Goal: Transaction & Acquisition: Purchase product/service

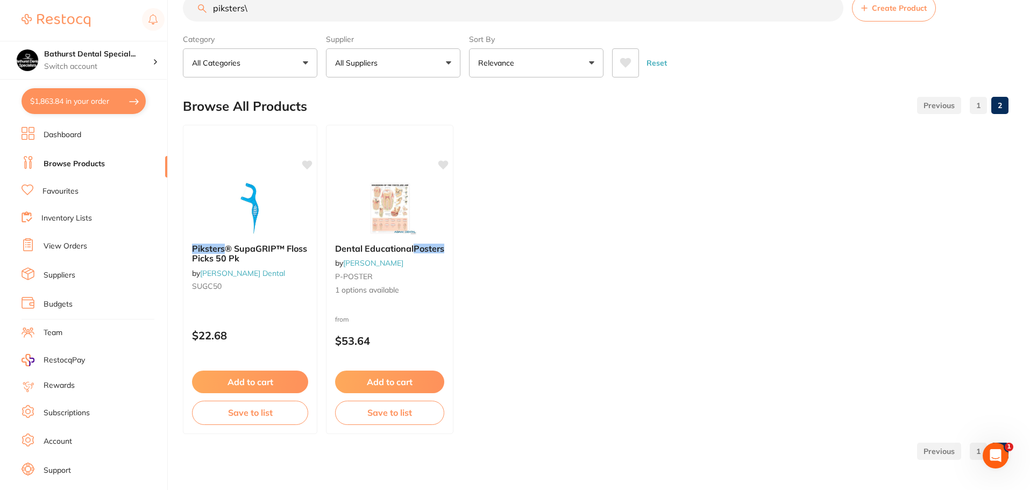
click at [93, 167] on link "Browse Products" at bounding box center [74, 164] width 61 height 11
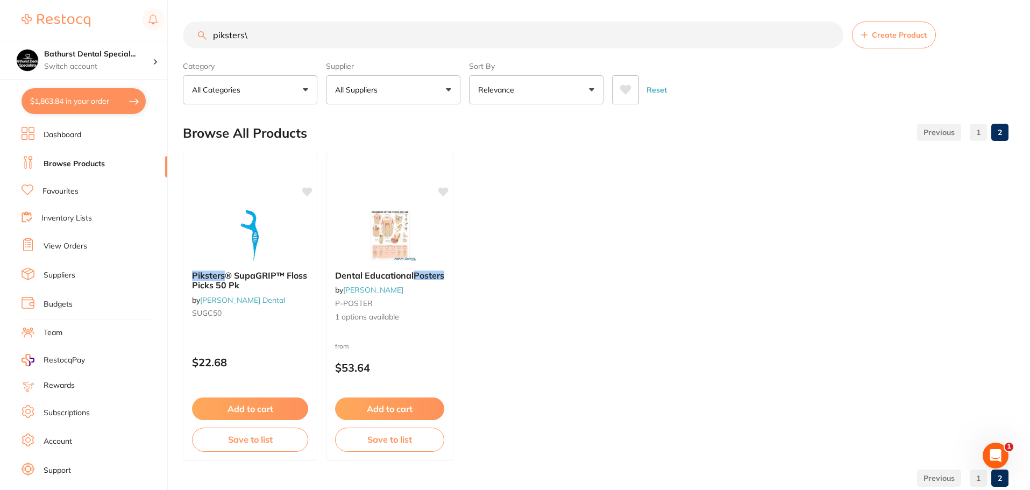
click at [70, 138] on link "Dashboard" at bounding box center [63, 135] width 38 height 11
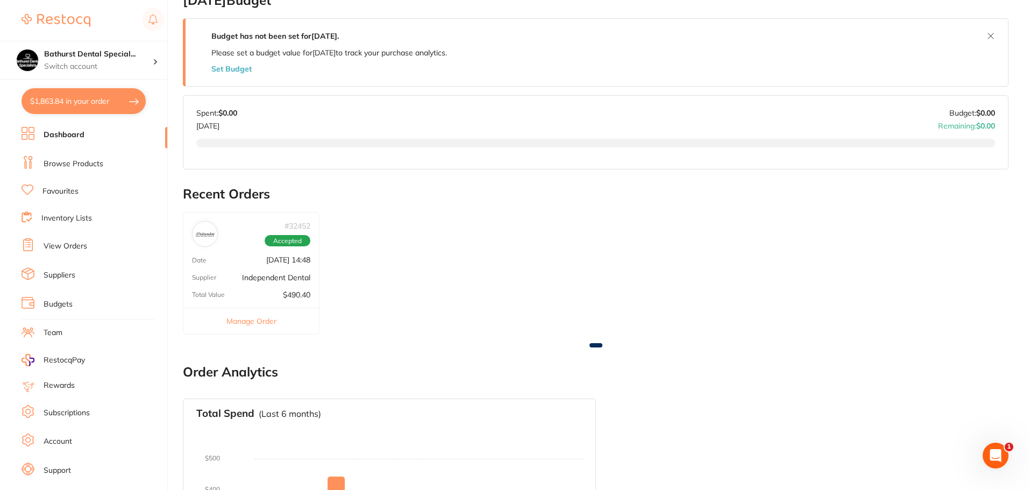
scroll to position [215, 0]
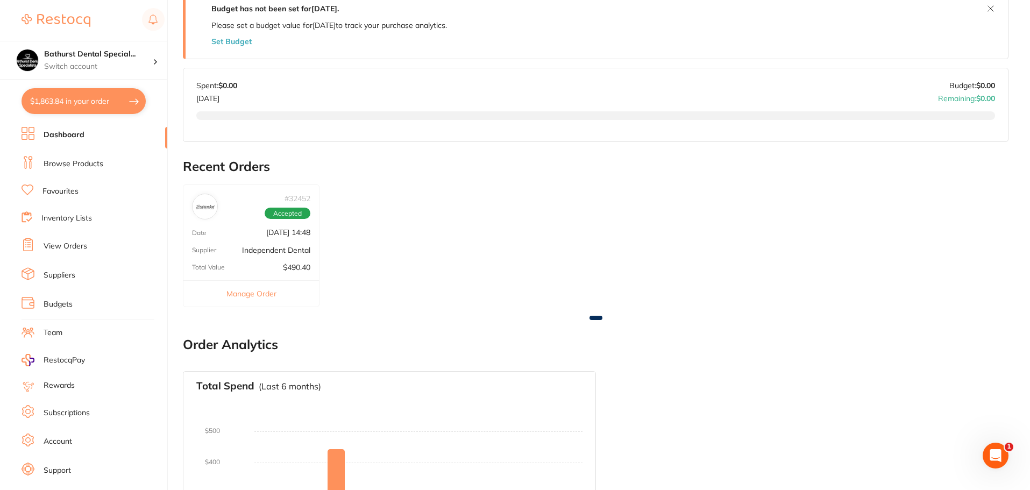
click at [95, 98] on button "$1,863.84 in your order" at bounding box center [84, 101] width 124 height 26
checkbox input "true"
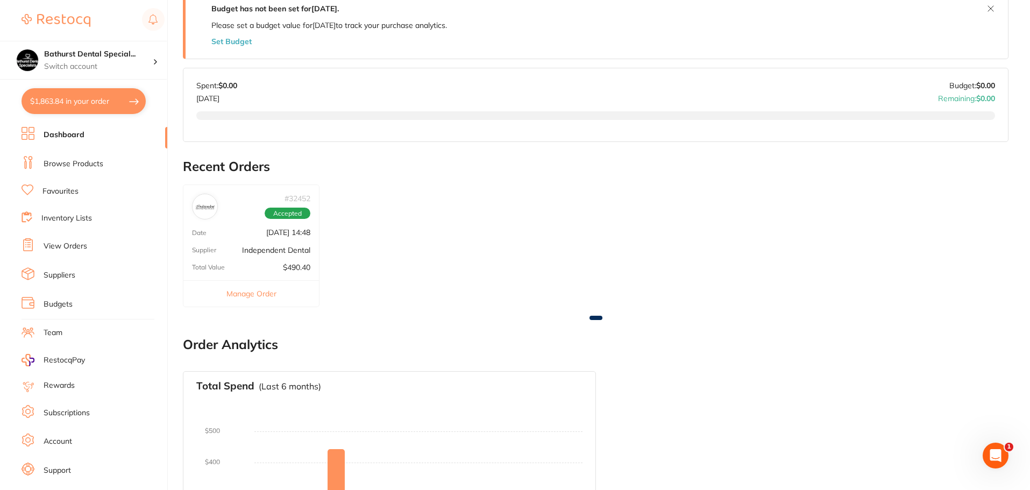
checkbox input "true"
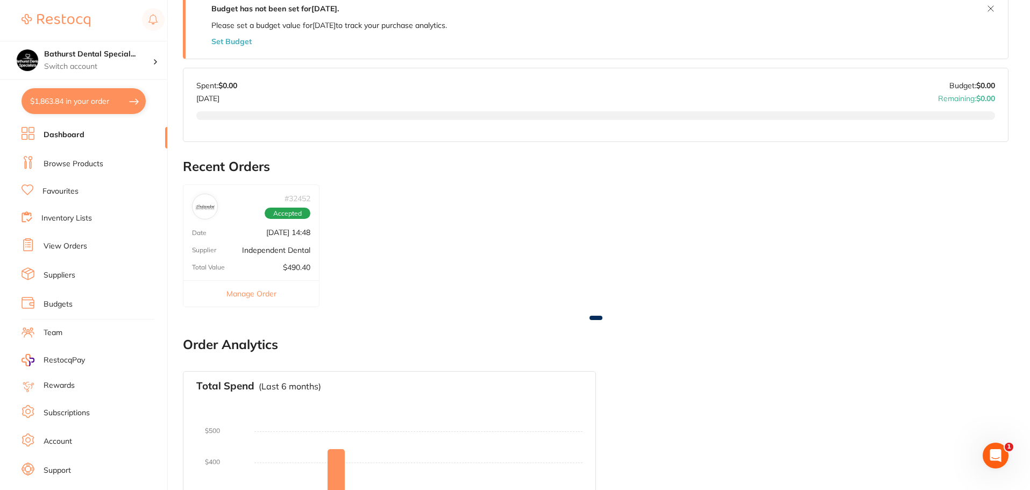
checkbox input "true"
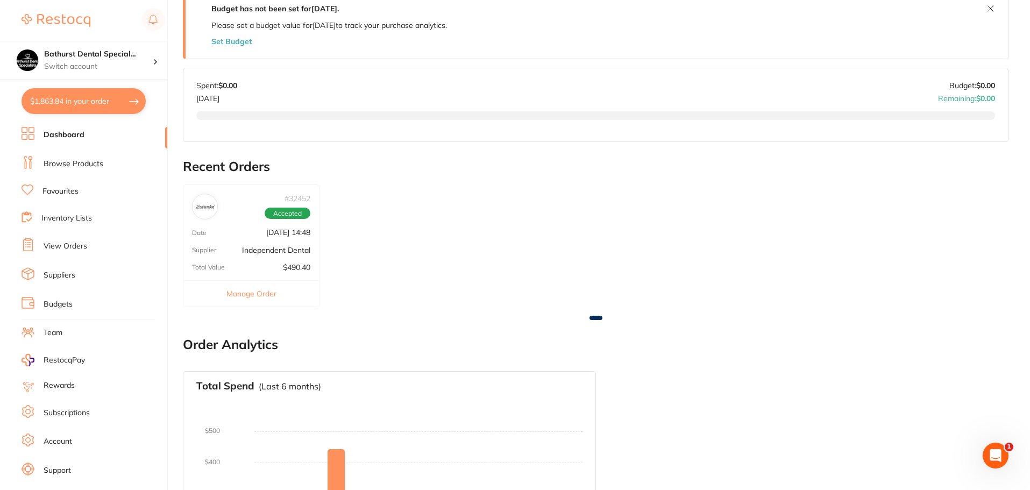
checkbox input "true"
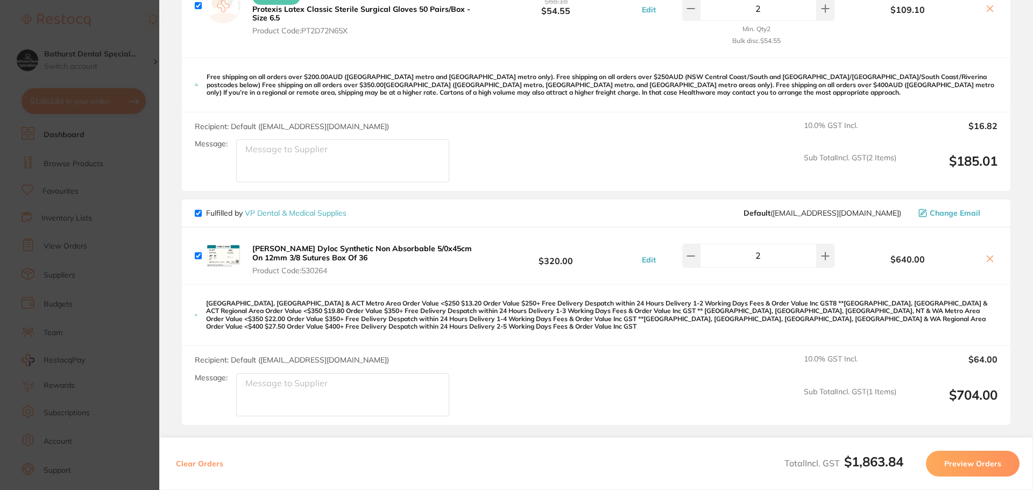
scroll to position [790, 0]
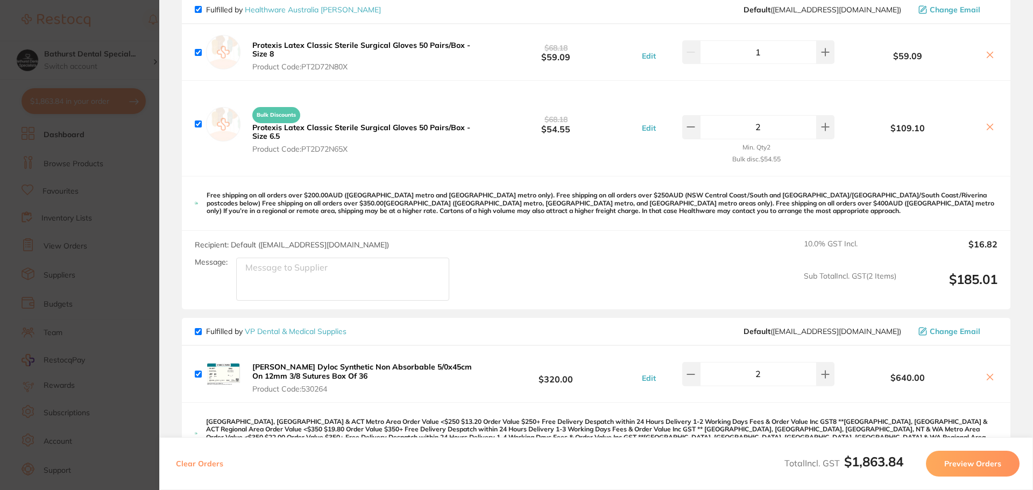
click at [116, 181] on section "Update RRP Set your pre negotiated price for this item. Item Agreed RRP (excl. …" at bounding box center [516, 245] width 1033 height 490
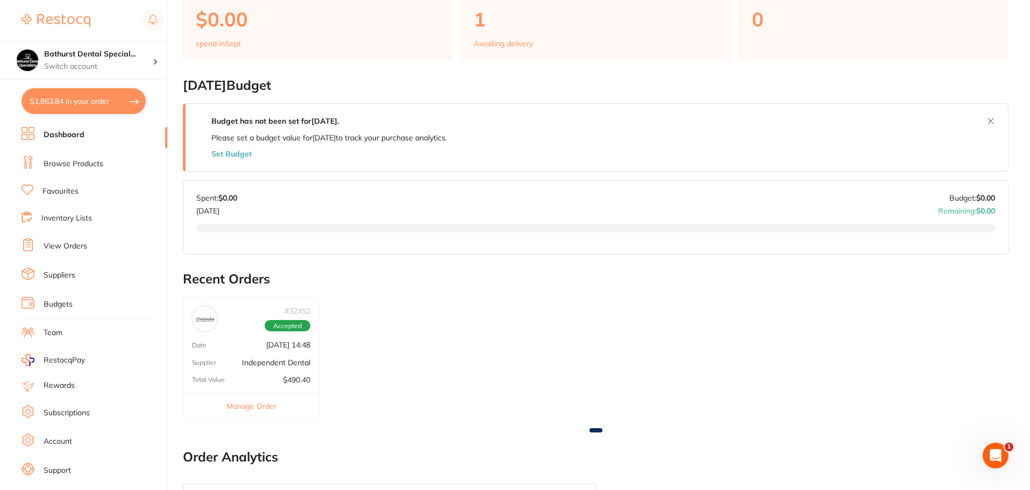
scroll to position [0, 0]
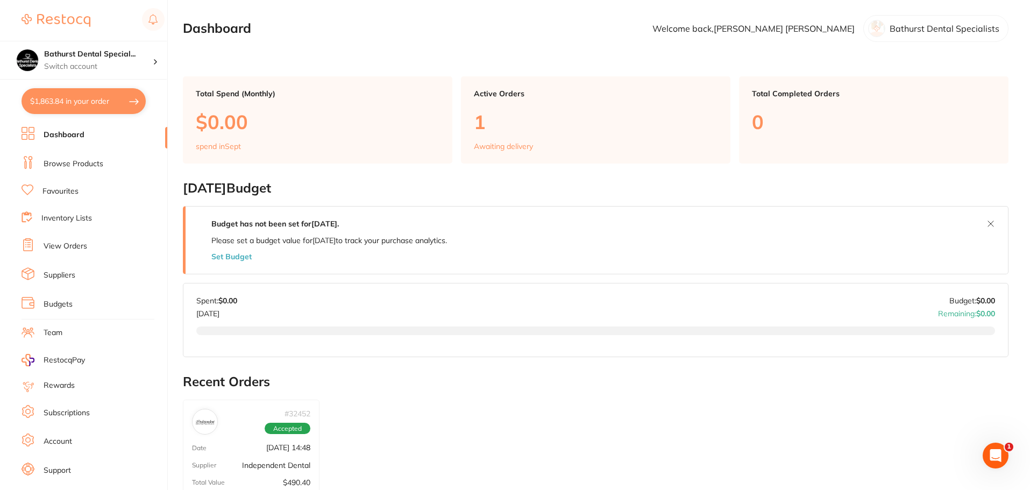
click at [92, 165] on link "Browse Products" at bounding box center [74, 164] width 60 height 11
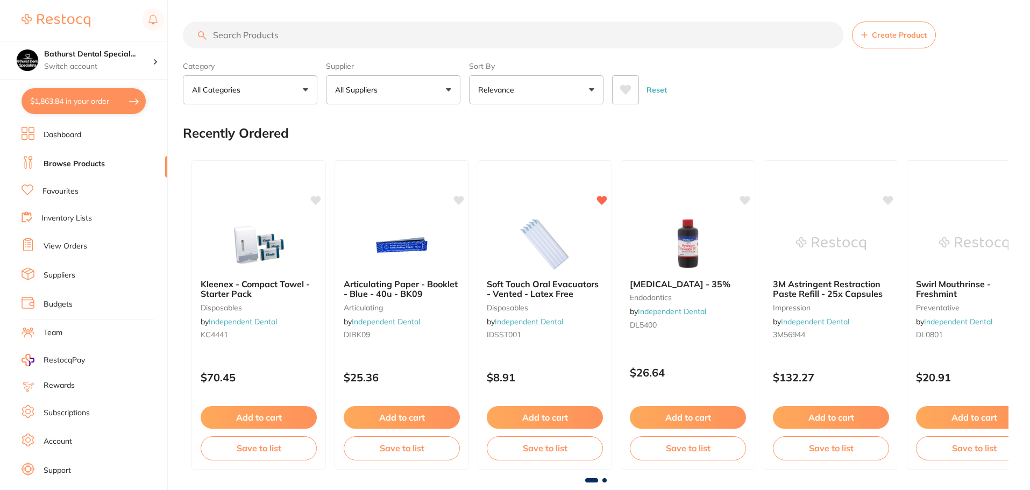
click at [497, 36] on input "search" at bounding box center [513, 35] width 661 height 27
click at [472, 28] on input "search" at bounding box center [513, 35] width 661 height 27
type input "surgical suction"
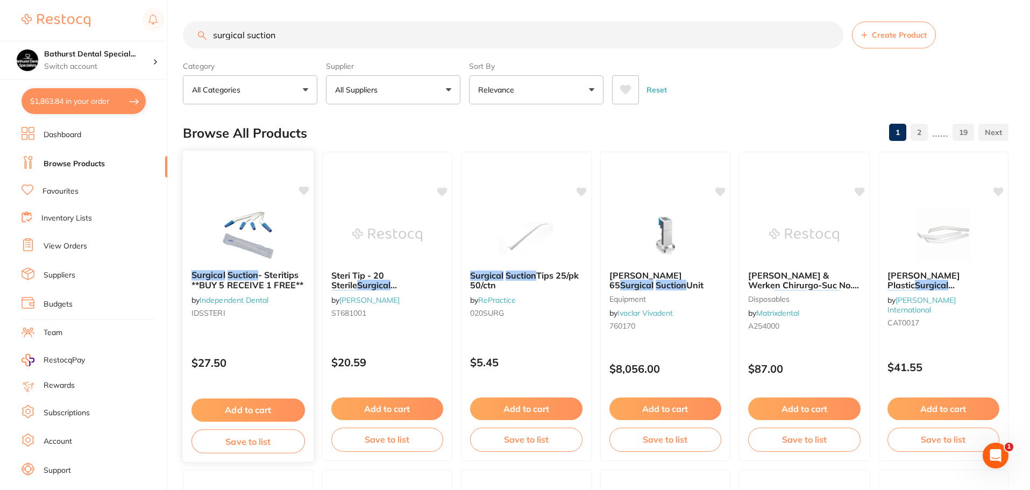
click at [267, 215] on img at bounding box center [248, 234] width 70 height 54
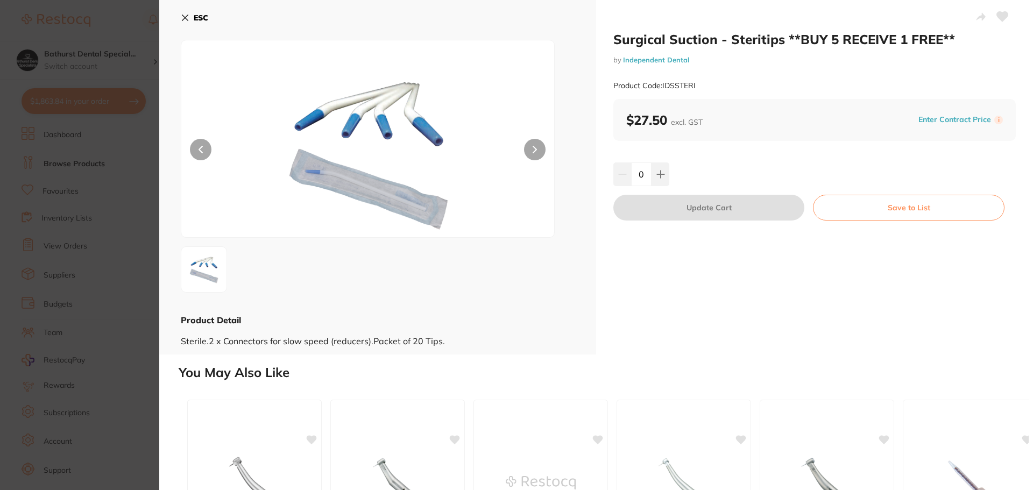
click at [538, 139] on div at bounding box center [368, 139] width 374 height 198
click at [533, 149] on icon at bounding box center [535, 150] width 4 height 8
click at [663, 174] on button at bounding box center [660, 174] width 18 height 24
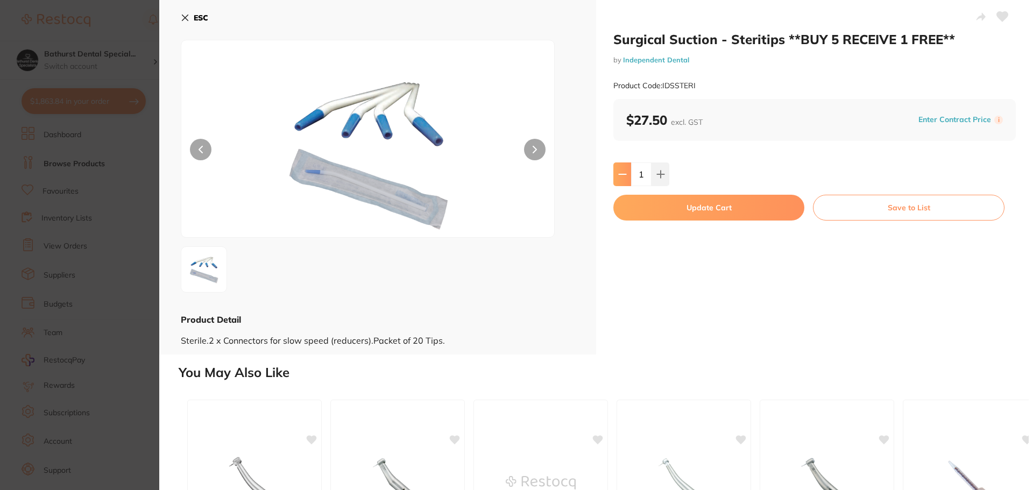
click at [622, 172] on icon at bounding box center [622, 174] width 9 height 9
click at [660, 172] on icon at bounding box center [660, 174] width 9 height 9
click at [609, 180] on div "Surgical Suction - Steritips **BUY 5 RECEIVE 1 FREE** by Independent Dental Pro…" at bounding box center [814, 177] width 437 height 355
click at [625, 174] on button at bounding box center [622, 174] width 18 height 24
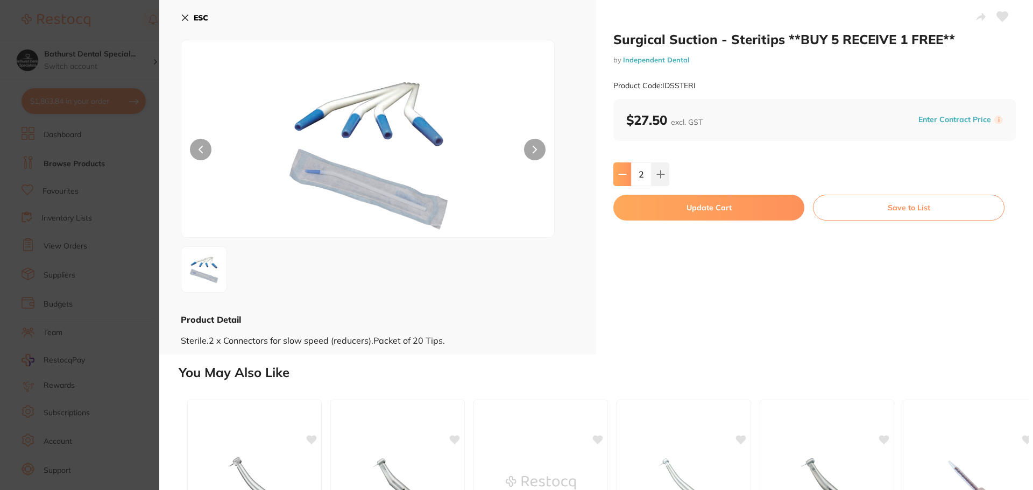
type input "1"
click at [746, 212] on button "Update Cart" at bounding box center [708, 208] width 191 height 26
checkbox input "false"
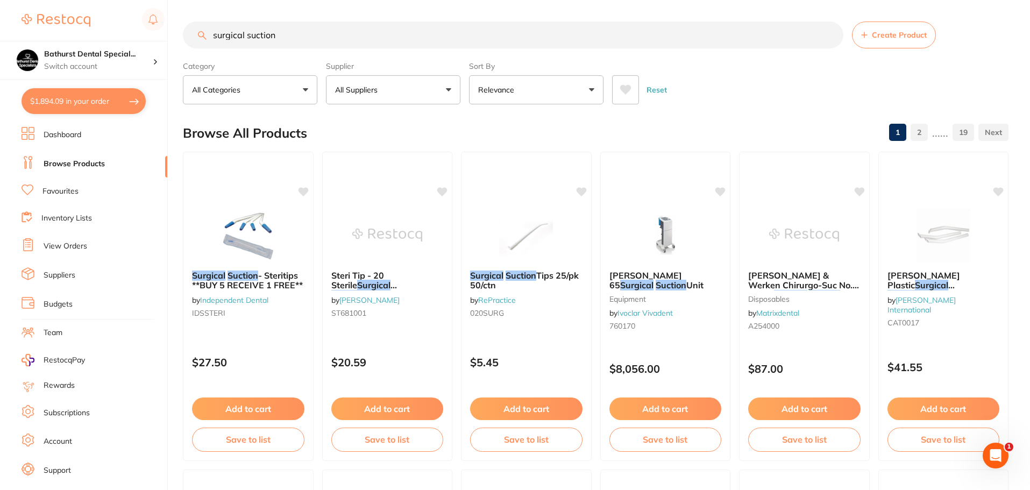
drag, startPoint x: 339, startPoint y: 29, endPoint x: 257, endPoint y: 42, distance: 84.0
click at [250, 38] on input "surgical suction" at bounding box center [513, 35] width 661 height 27
click at [285, 90] on button "All Categories" at bounding box center [250, 89] width 134 height 29
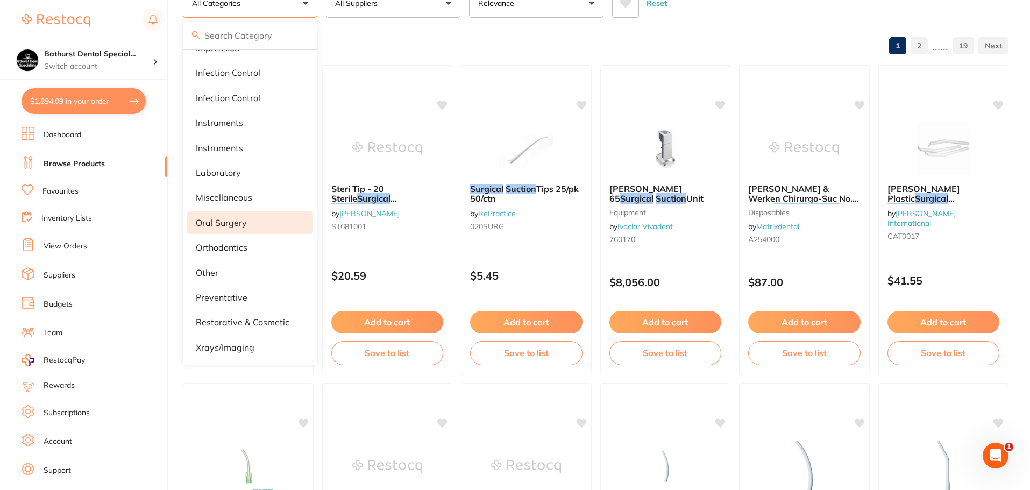
scroll to position [108, 0]
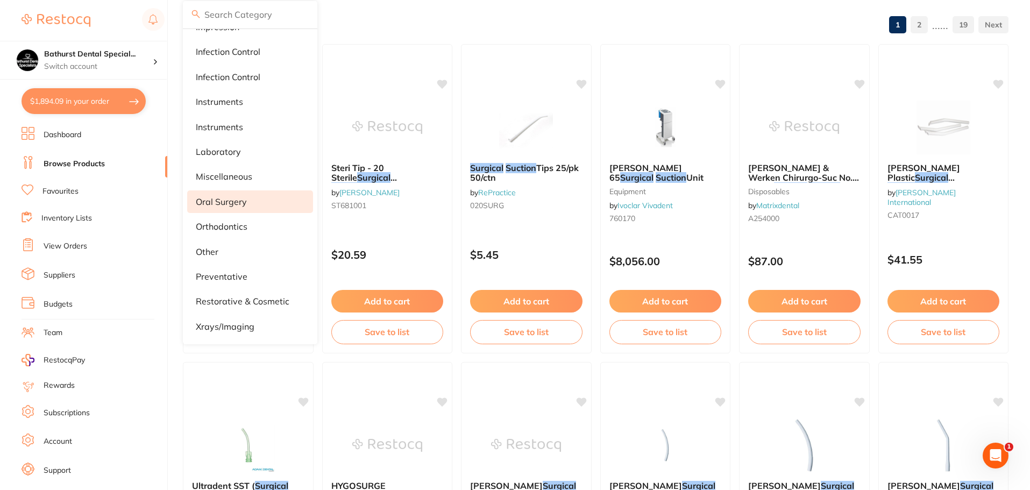
click at [265, 203] on li "oral surgery" at bounding box center [250, 201] width 126 height 23
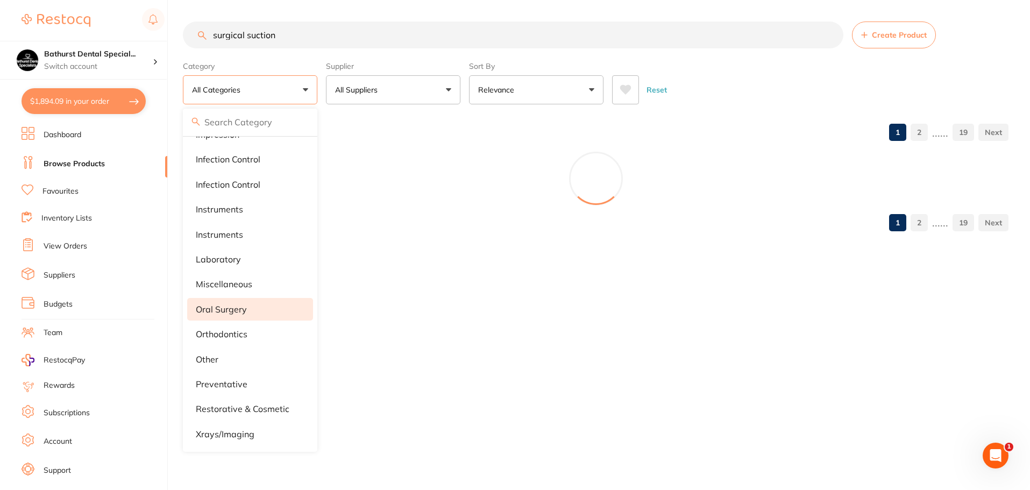
scroll to position [0, 0]
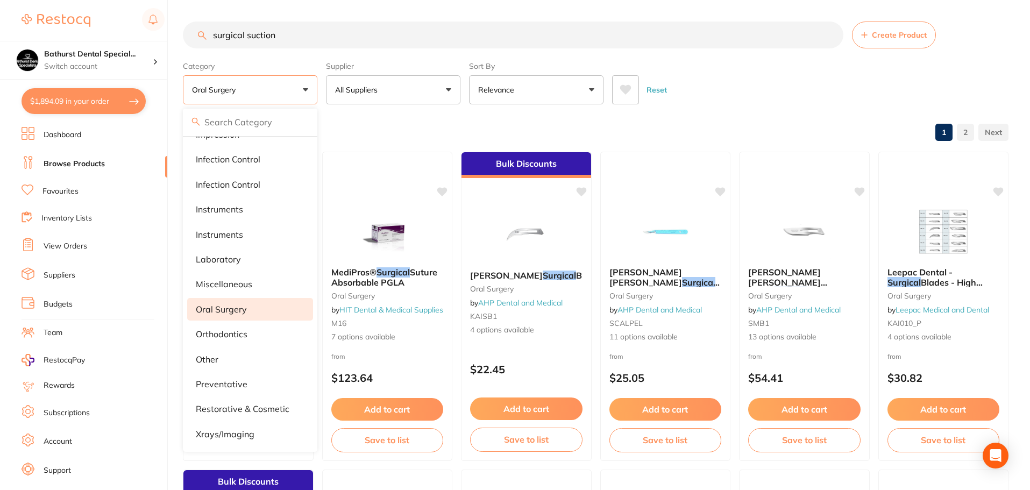
click at [384, 25] on input "surgical suction" at bounding box center [513, 35] width 661 height 27
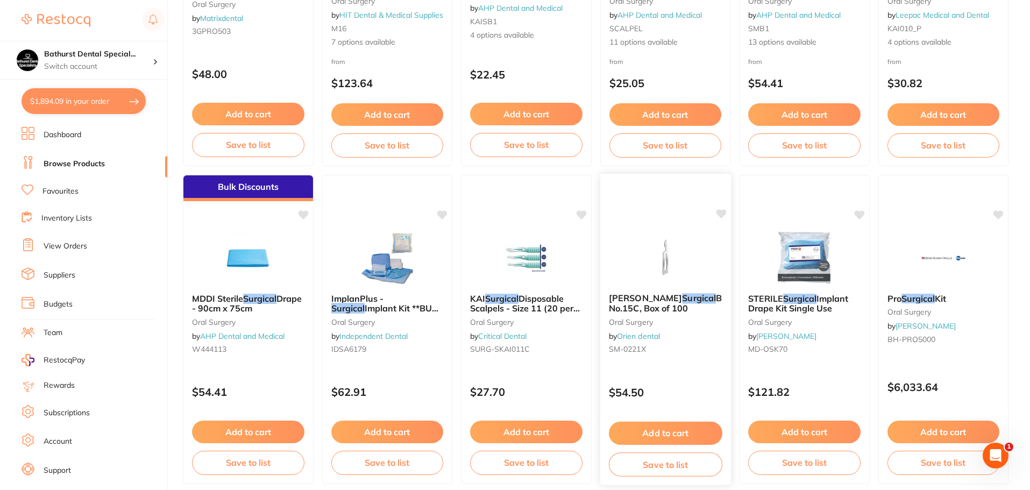
scroll to position [323, 0]
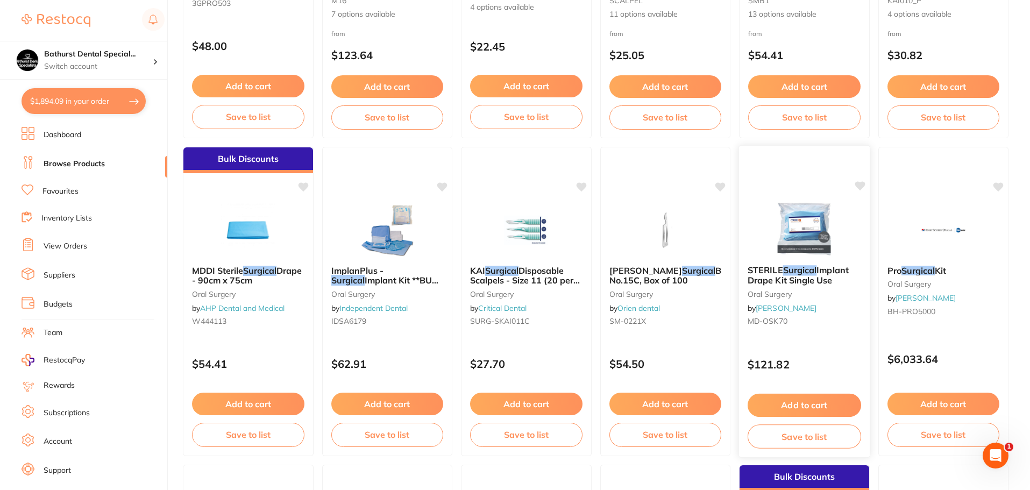
click at [806, 273] on em "Surgical" at bounding box center [800, 270] width 34 height 11
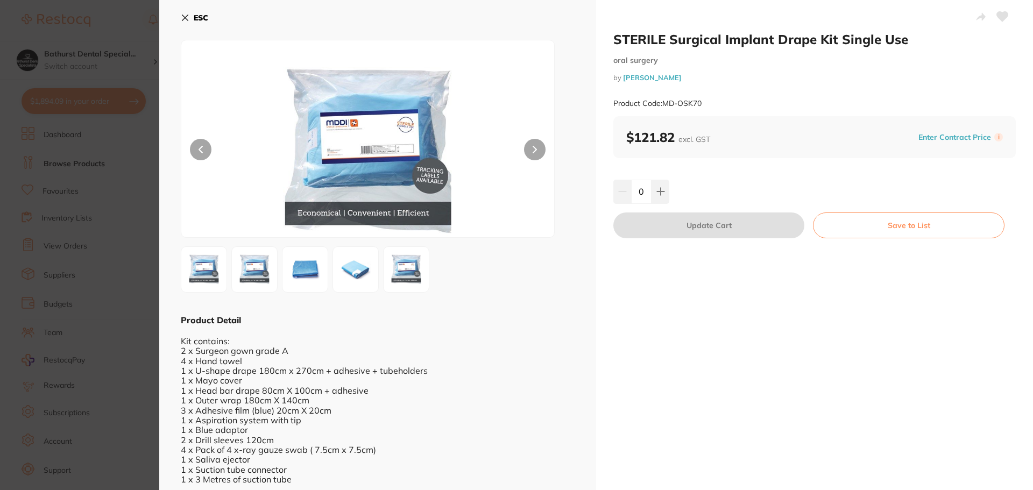
click at [536, 153] on button at bounding box center [535, 150] width 22 height 22
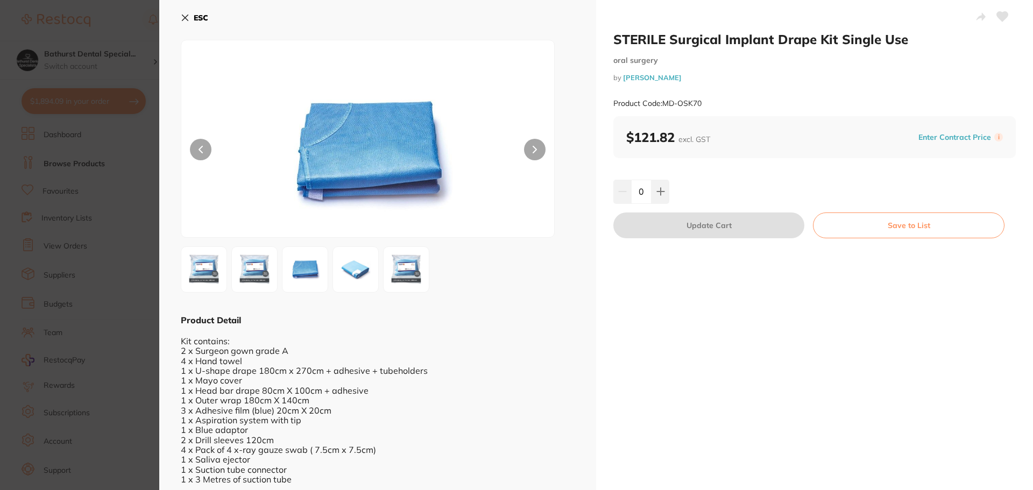
click at [536, 153] on button at bounding box center [535, 150] width 22 height 22
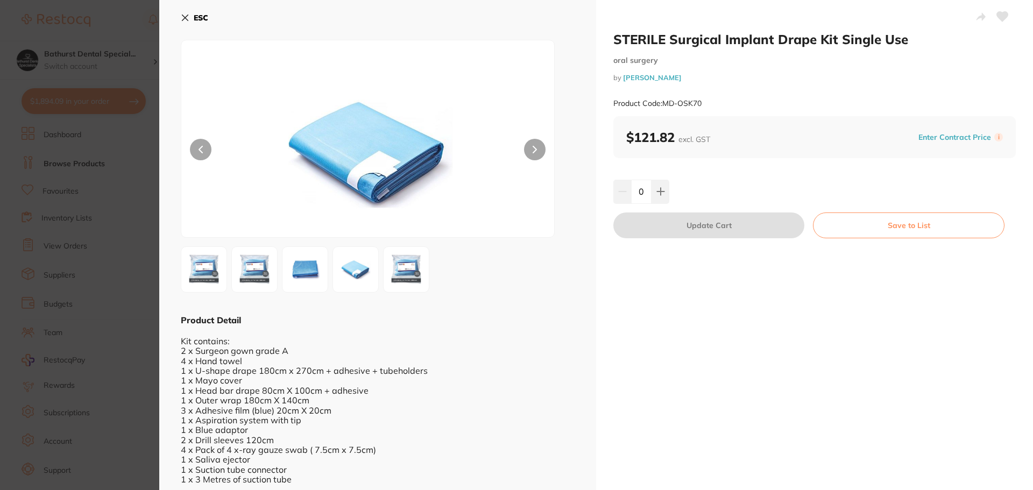
click at [536, 153] on button at bounding box center [535, 150] width 22 height 22
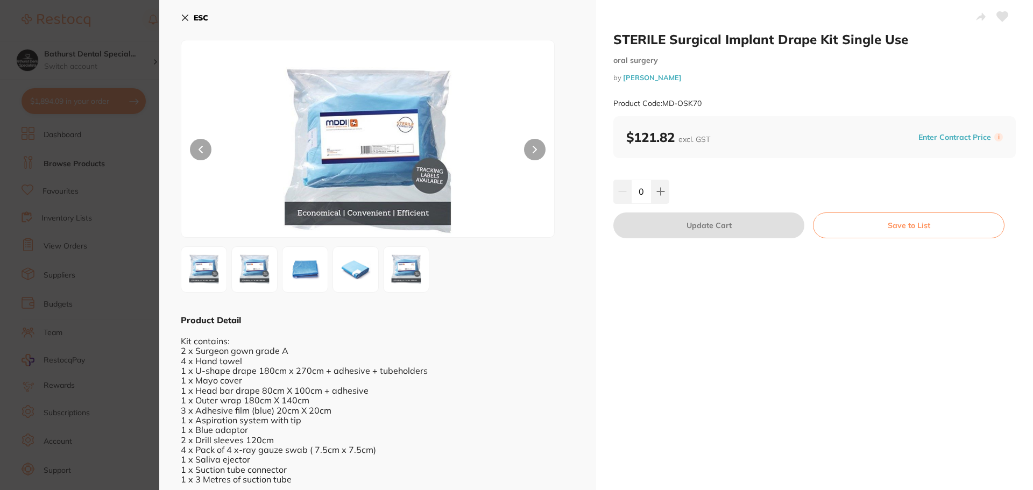
click at [187, 19] on icon at bounding box center [185, 18] width 6 height 6
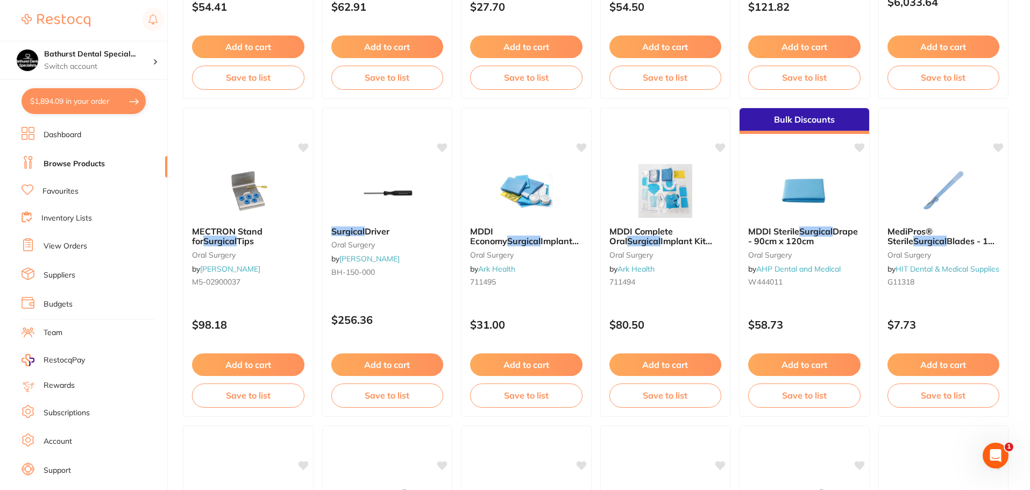
scroll to position [699, 0]
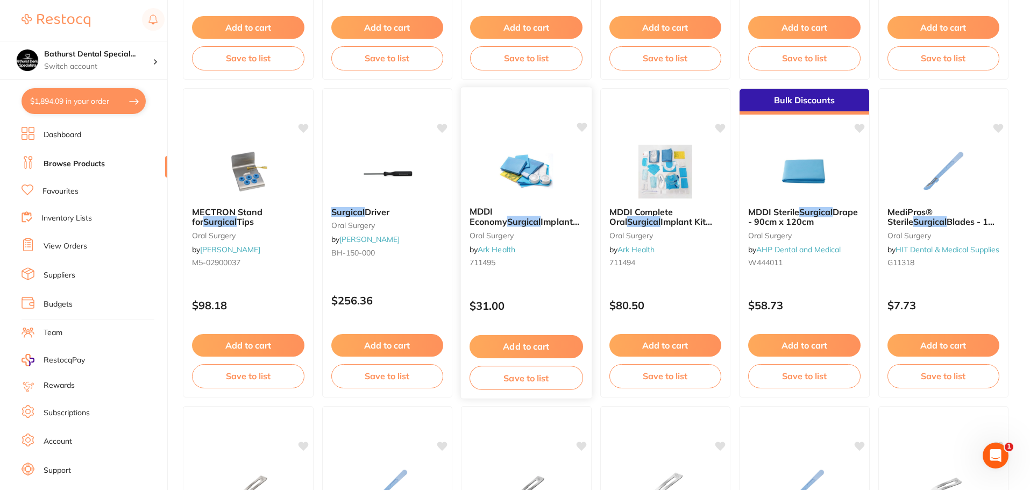
click at [526, 225] on span "Implant Kit Sterile 71 Singles" at bounding box center [525, 226] width 110 height 21
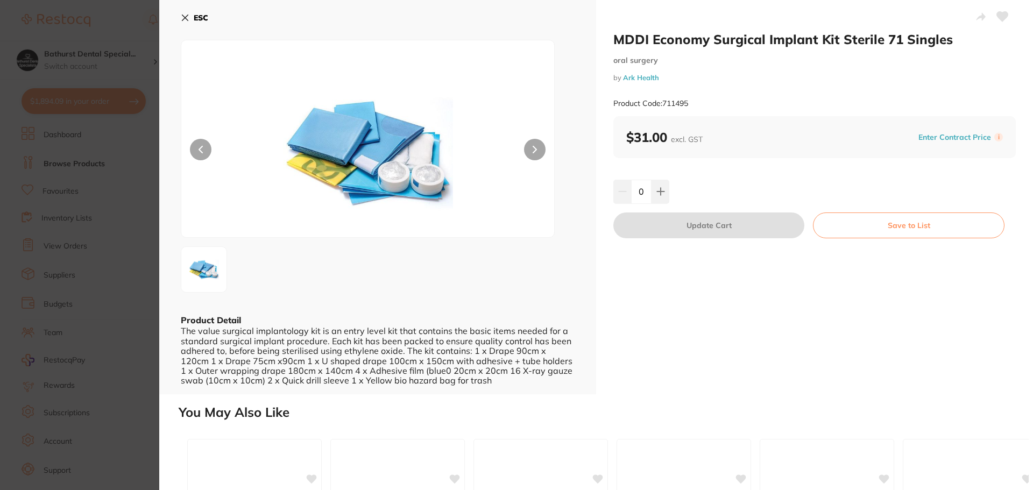
click at [526, 147] on button at bounding box center [535, 150] width 22 height 22
click at [190, 16] on button "ESC" at bounding box center [194, 18] width 27 height 18
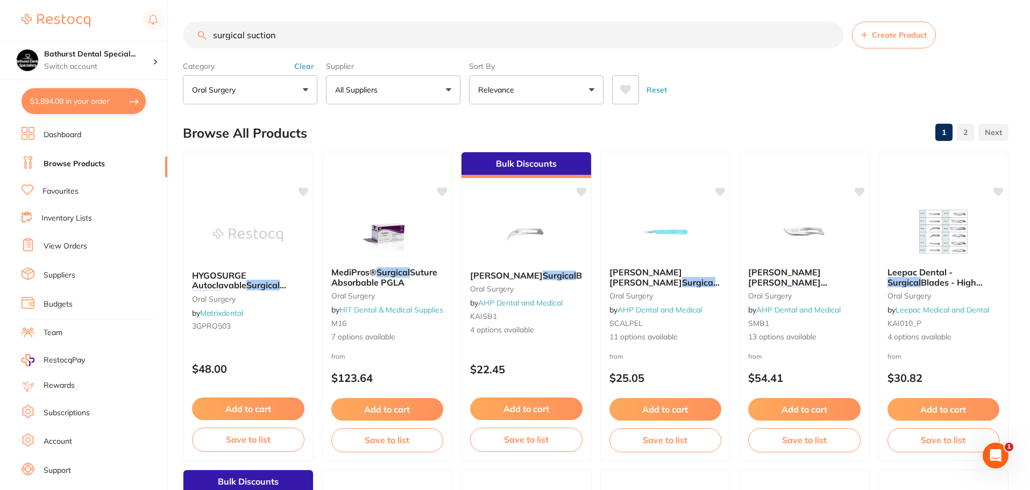
drag, startPoint x: 297, startPoint y: 38, endPoint x: 302, endPoint y: 32, distance: 7.6
click at [302, 32] on input "surgical suction" at bounding box center [513, 35] width 661 height 27
type input "surgical suction cover"
drag, startPoint x: 316, startPoint y: 32, endPoint x: 210, endPoint y: 32, distance: 106.0
click at [210, 32] on input "surgical suction cover" at bounding box center [513, 35] width 661 height 27
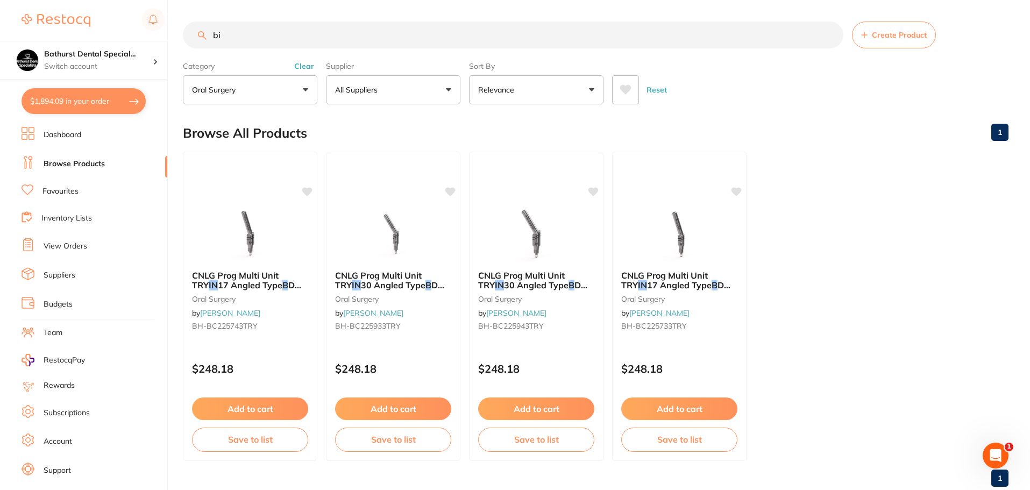
type input "b"
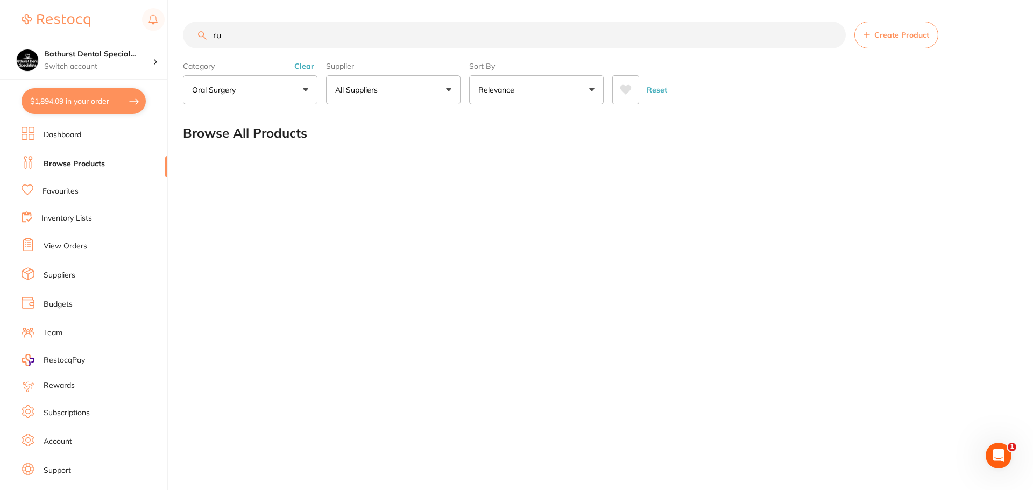
type input "r"
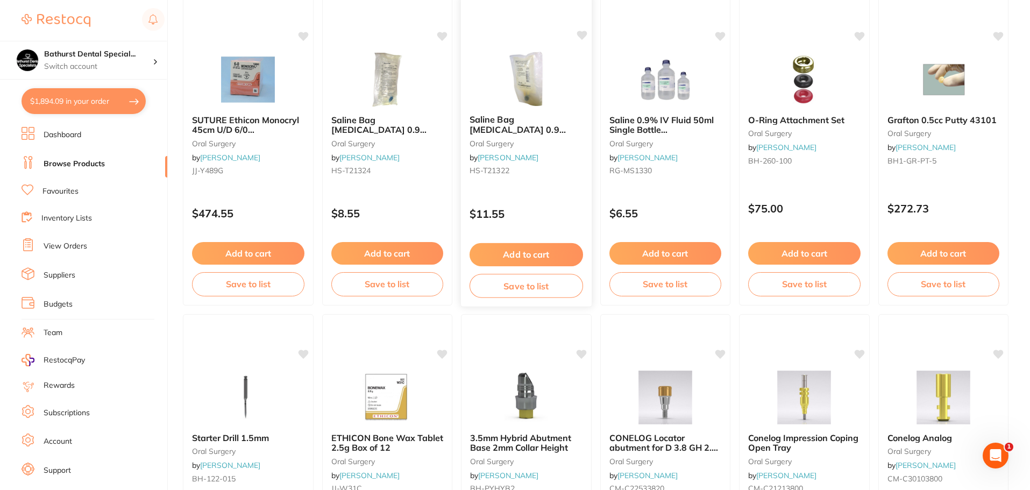
scroll to position [2044, 0]
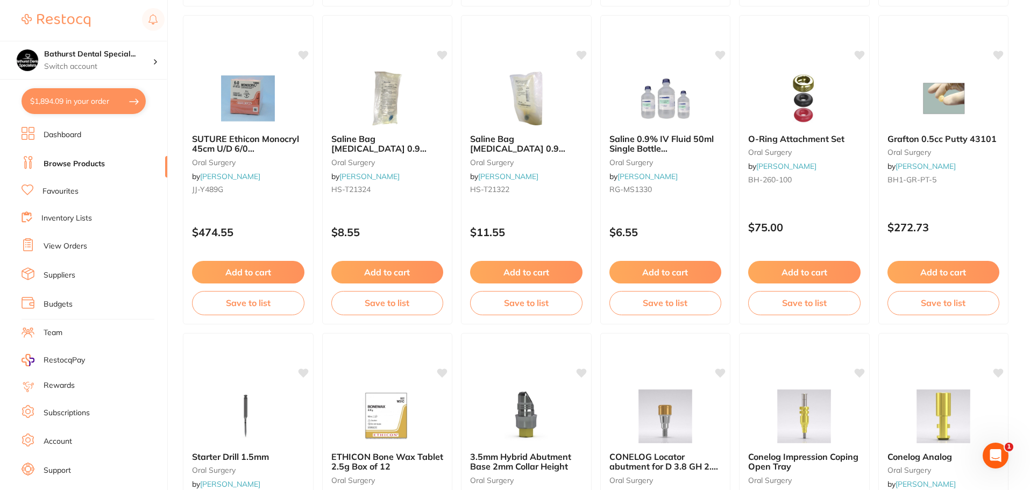
drag, startPoint x: 520, startPoint y: 145, endPoint x: 1032, endPoint y: 141, distance: 512.1
click at [520, 145] on span "Saline Bag [MEDICAL_DATA] 0.9 Injection 250ml Bag" at bounding box center [517, 148] width 95 height 31
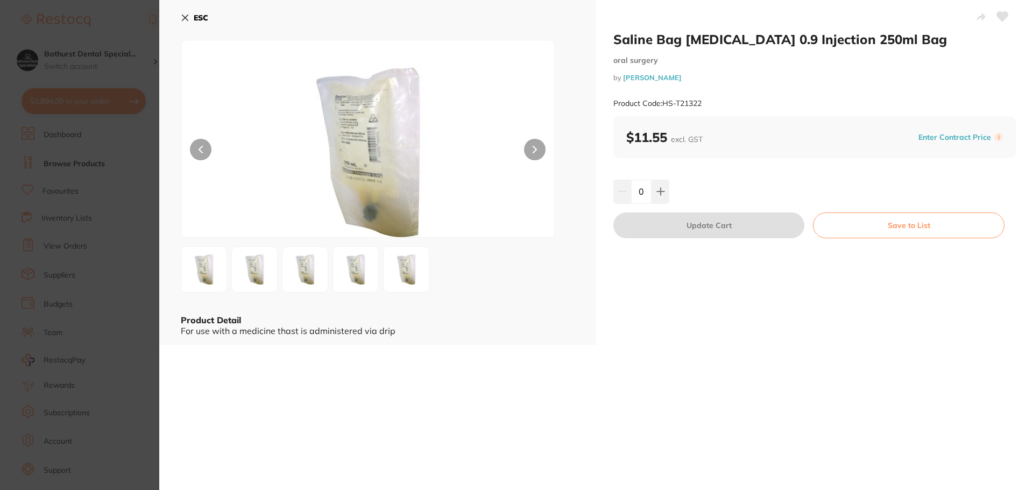
click at [541, 152] on button at bounding box center [535, 150] width 22 height 22
click at [541, 148] on button at bounding box center [535, 150] width 22 height 22
click at [530, 150] on button at bounding box center [535, 150] width 22 height 22
click at [661, 195] on icon at bounding box center [660, 191] width 9 height 9
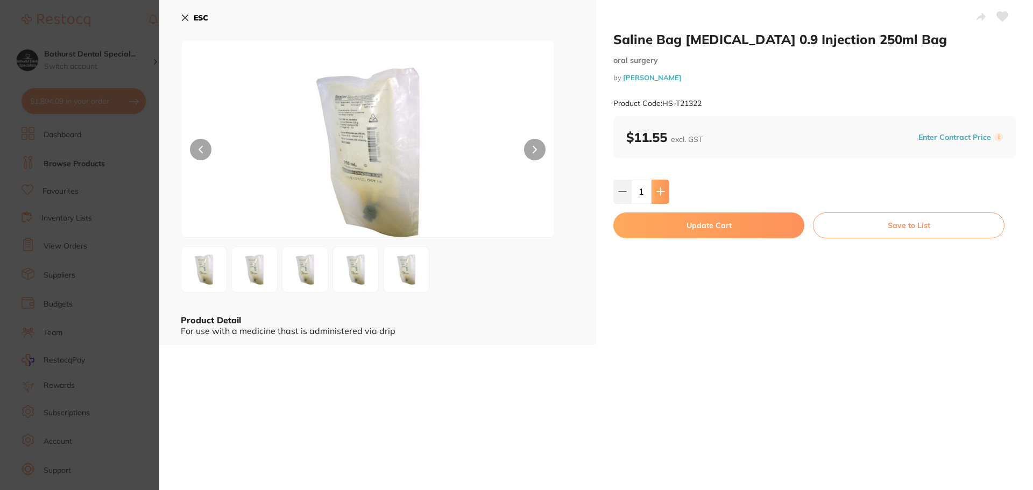
click at [661, 195] on icon at bounding box center [660, 191] width 9 height 9
type input "2"
click at [184, 17] on icon at bounding box center [185, 18] width 6 height 6
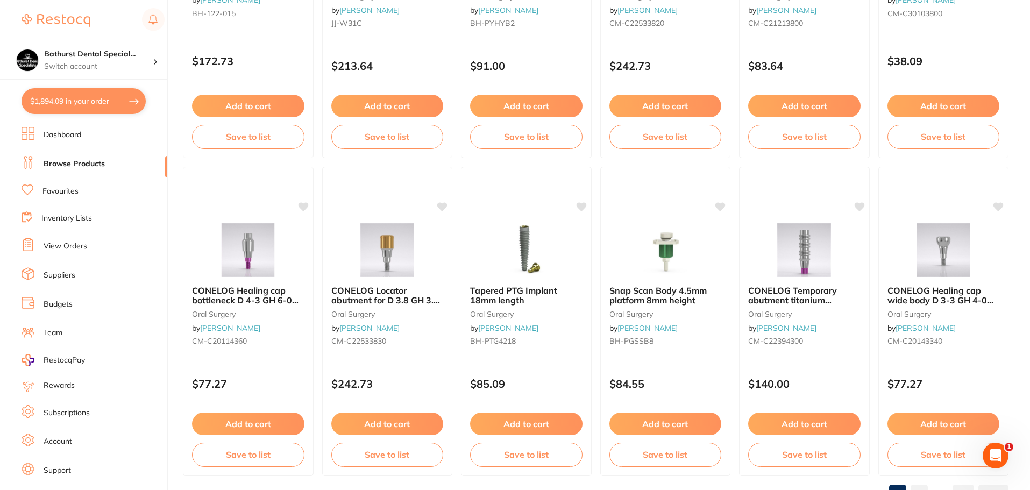
scroll to position [2570, 0]
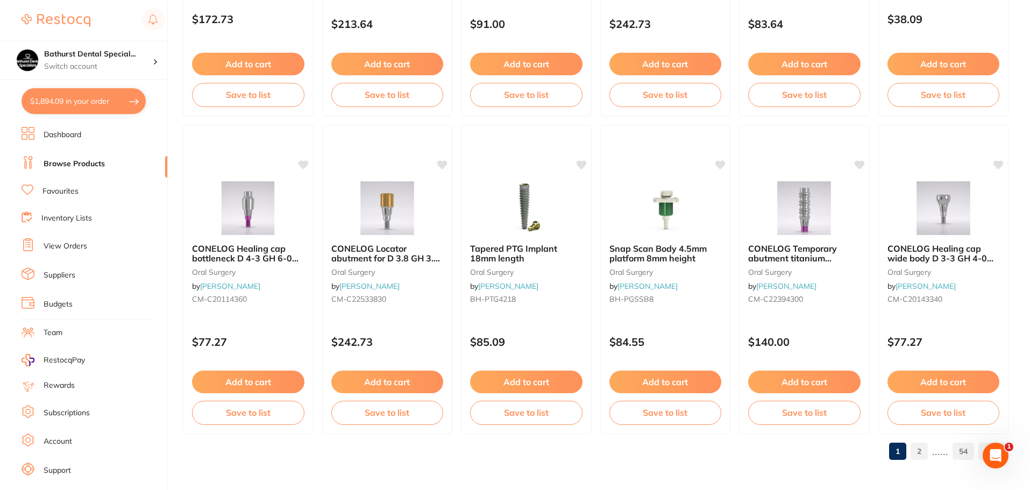
click at [915, 453] on link "2" at bounding box center [919, 452] width 17 height 22
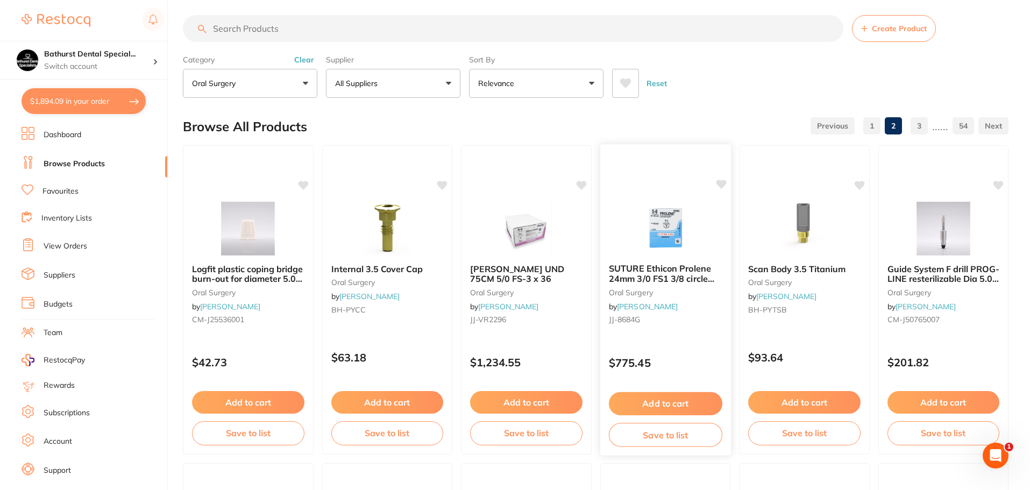
scroll to position [0, 0]
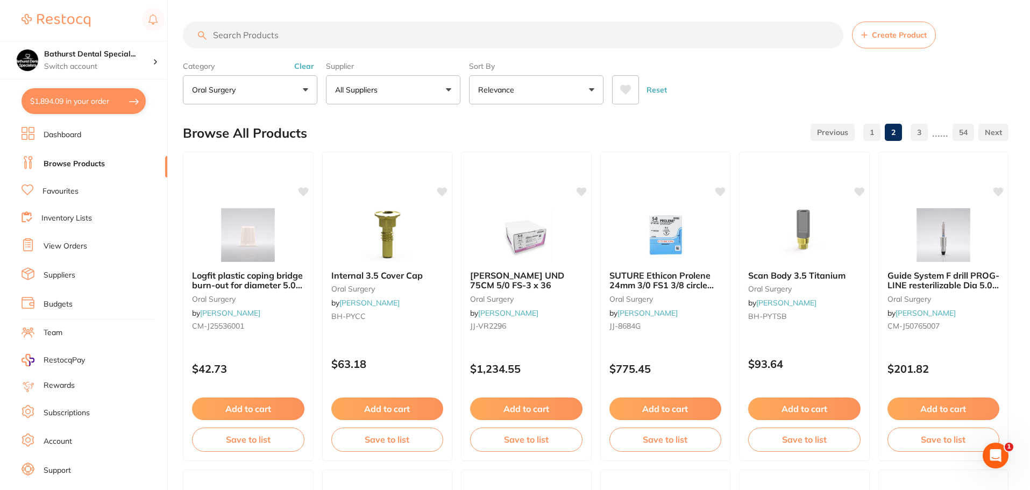
click at [294, 89] on button "oral surgery" at bounding box center [250, 89] width 134 height 29
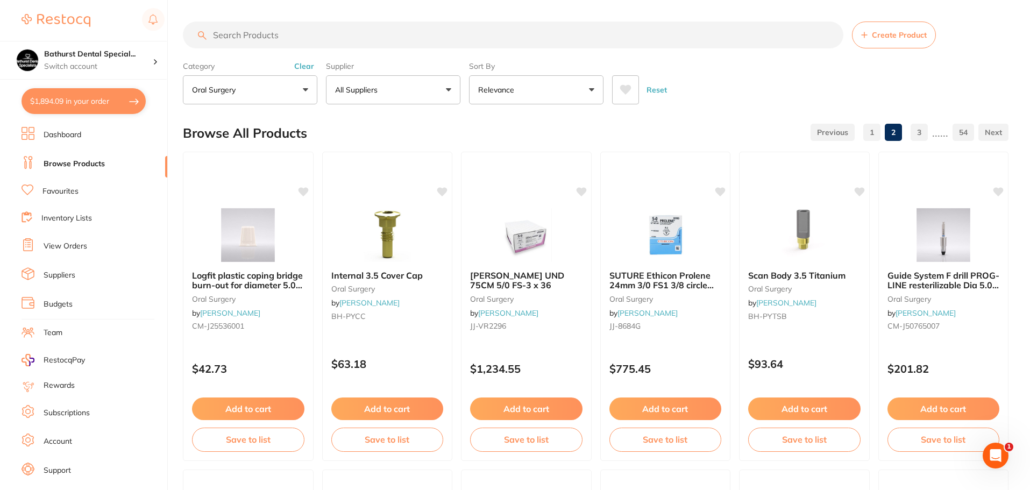
click at [299, 95] on button "oral surgery" at bounding box center [250, 89] width 134 height 29
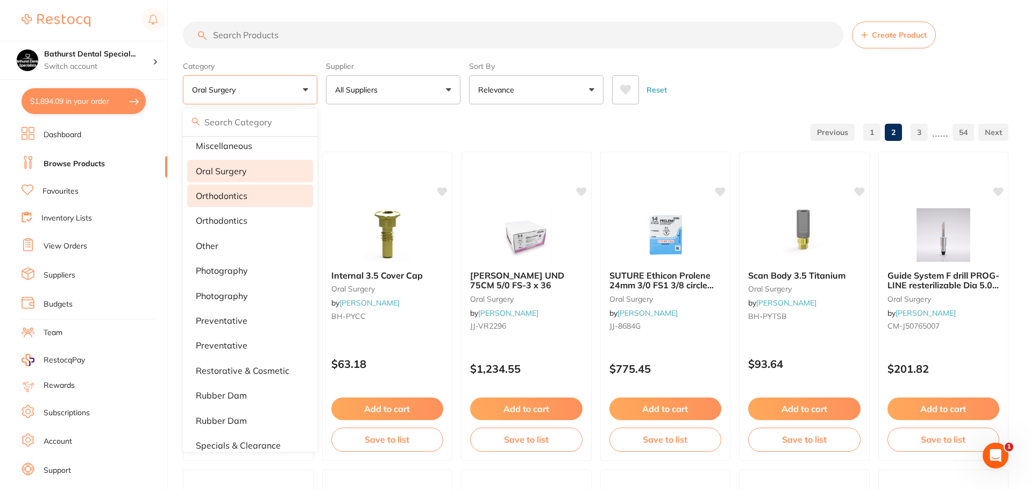
scroll to position [896, 0]
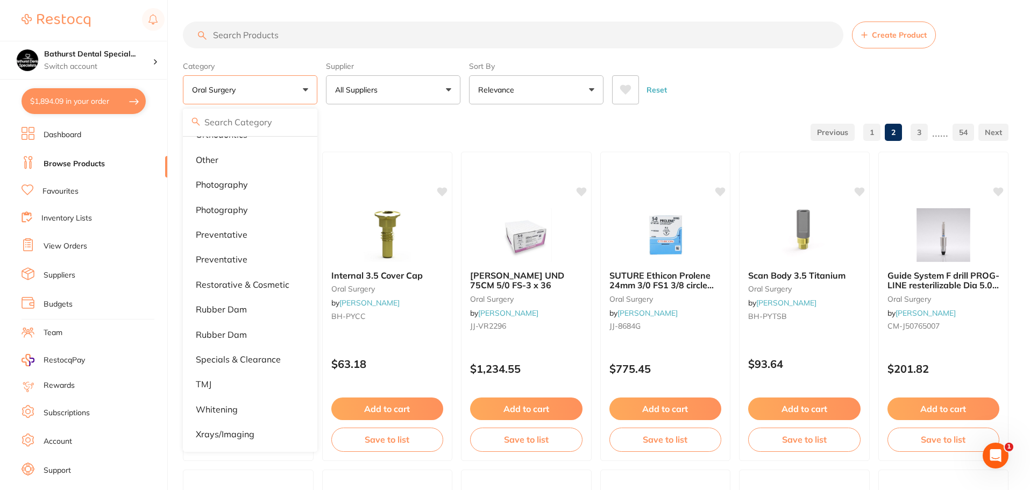
click at [448, 119] on div "Browse All Products 1 2 3 ...... 54" at bounding box center [596, 133] width 826 height 36
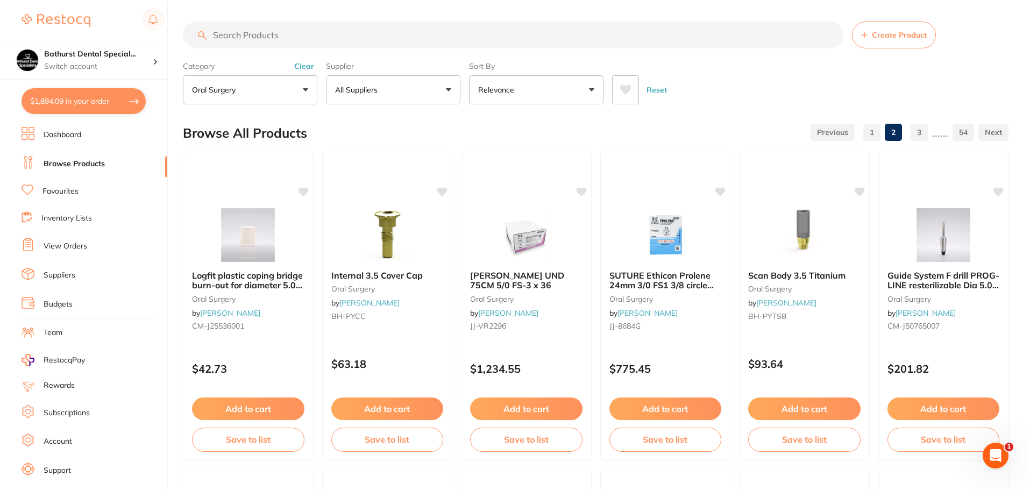
click at [262, 87] on button "oral surgery" at bounding box center [250, 89] width 134 height 29
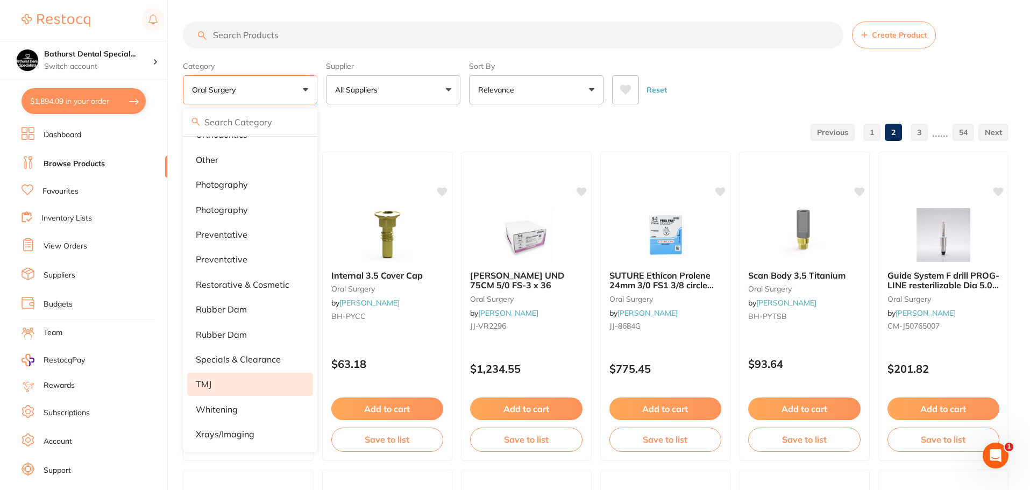
click at [252, 385] on li "TMJ" at bounding box center [250, 384] width 126 height 23
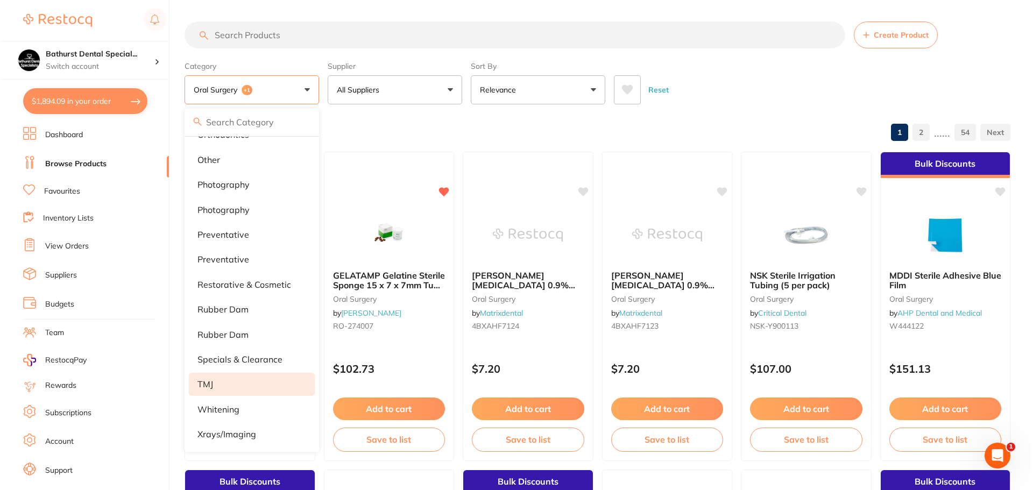
scroll to position [0, 0]
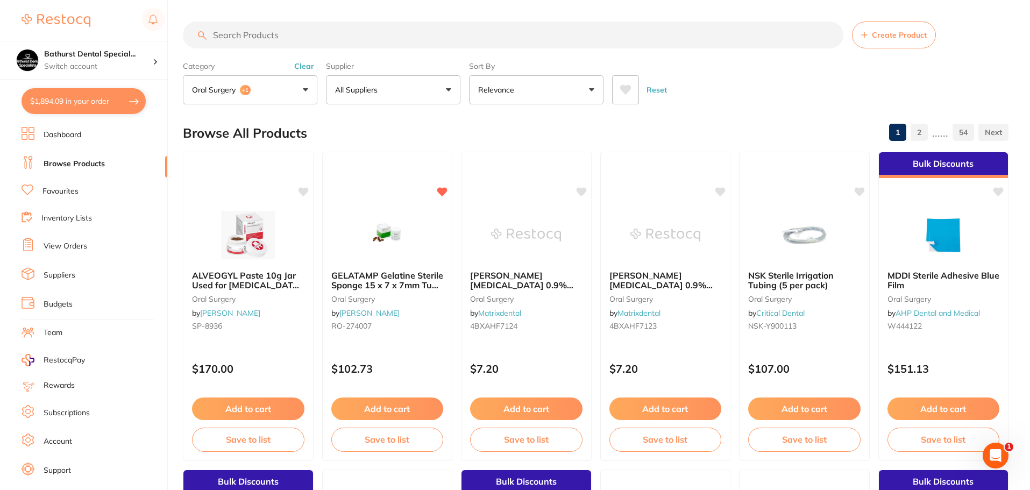
click at [297, 83] on button "[MEDICAL_DATA] +1" at bounding box center [250, 89] width 134 height 29
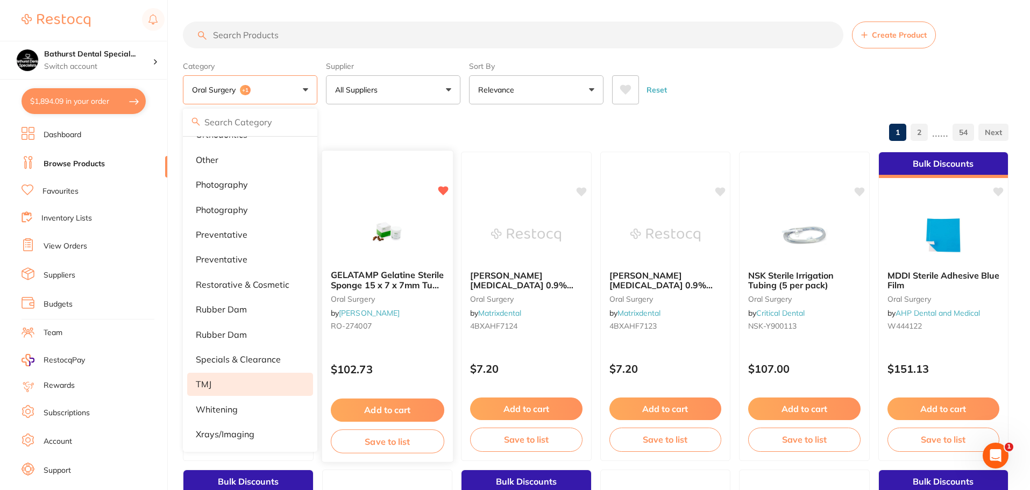
click at [430, 180] on div "GELATAMP Gelatine Sterile Sponge 15 x 7 x 7mm Tub of 50 [MEDICAL_DATA] by [PERS…" at bounding box center [387, 306] width 132 height 313
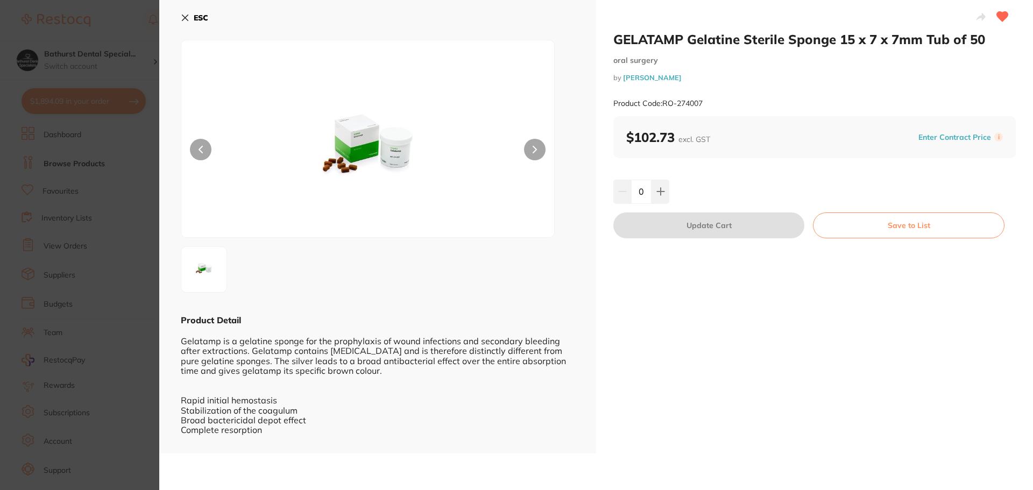
click at [189, 21] on button "ESC" at bounding box center [194, 18] width 27 height 18
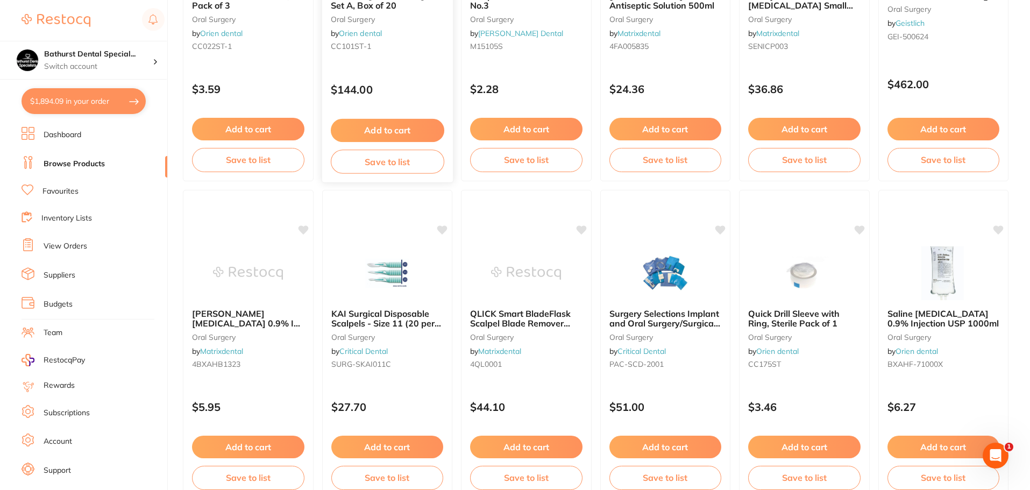
scroll to position [1238, 0]
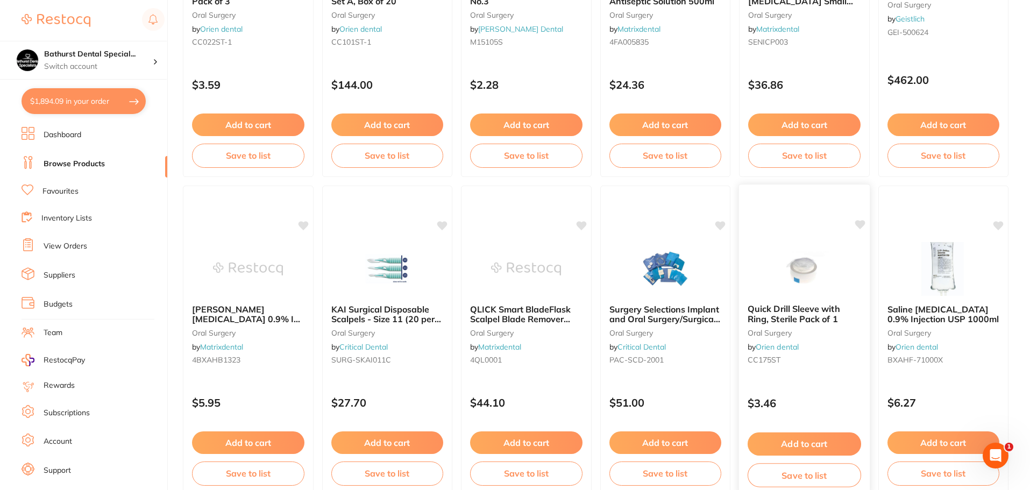
click at [804, 310] on span "Quick Drill Sleeve with Ring, Sterile Pack of 1" at bounding box center [794, 313] width 93 height 21
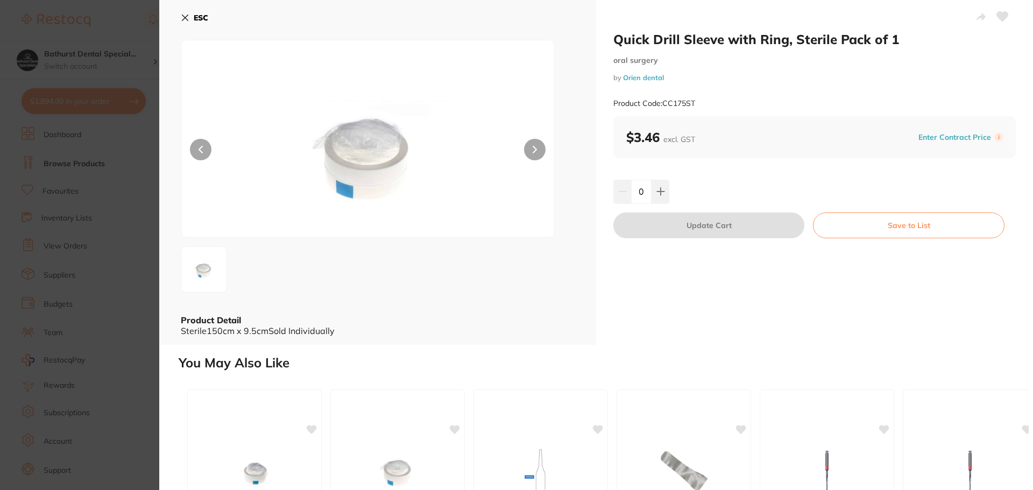
click at [187, 19] on icon at bounding box center [185, 18] width 6 height 6
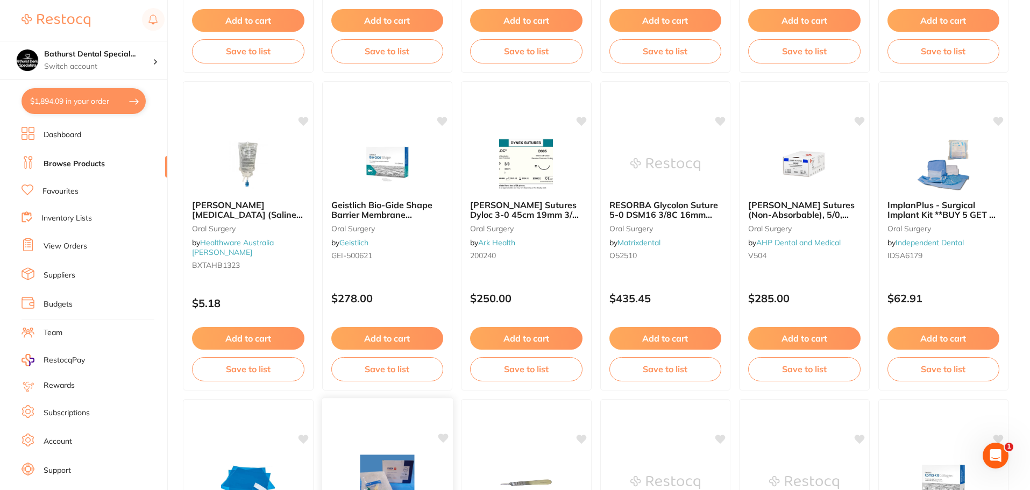
scroll to position [592, 0]
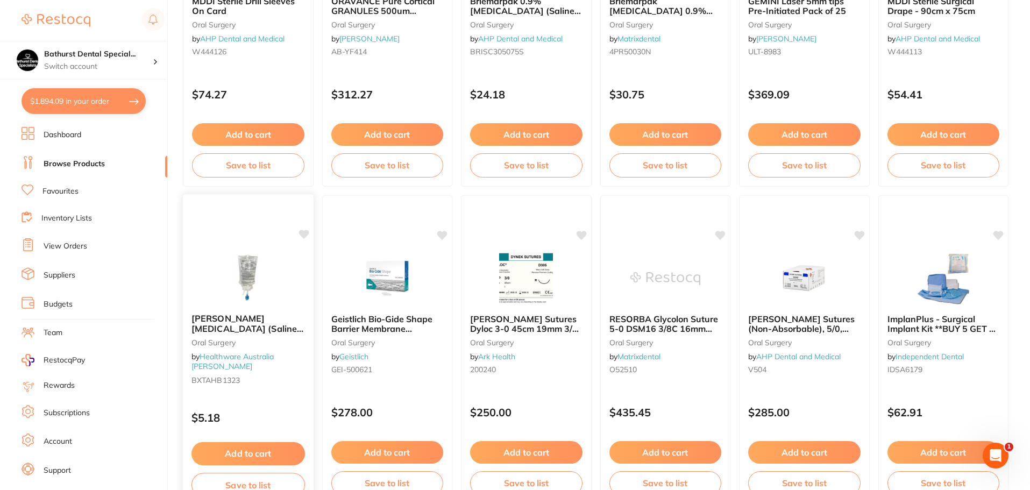
click at [264, 315] on span "[PERSON_NAME] [MEDICAL_DATA] (Saline) 0.9% For Irrigation Bag - 500ml" at bounding box center [248, 333] width 112 height 41
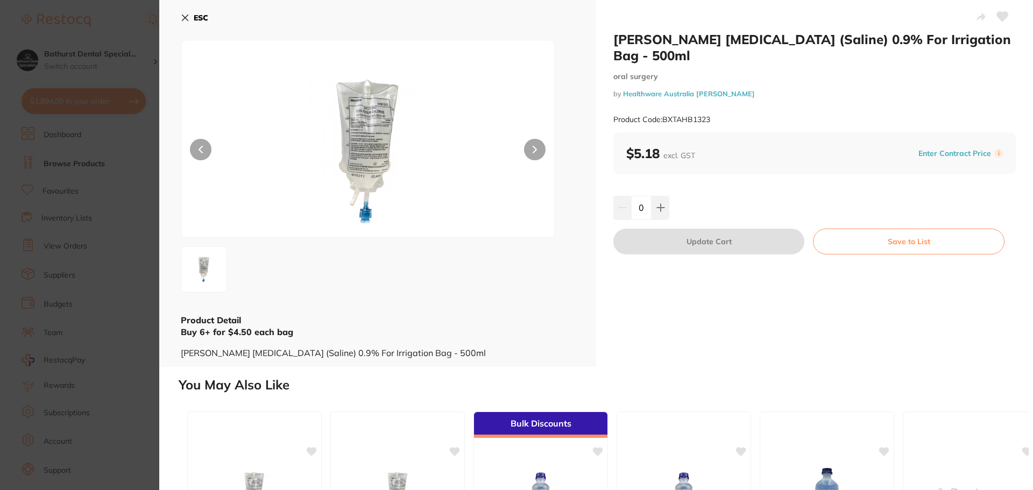
click at [537, 152] on button at bounding box center [535, 150] width 22 height 22
click at [663, 204] on button at bounding box center [660, 208] width 18 height 24
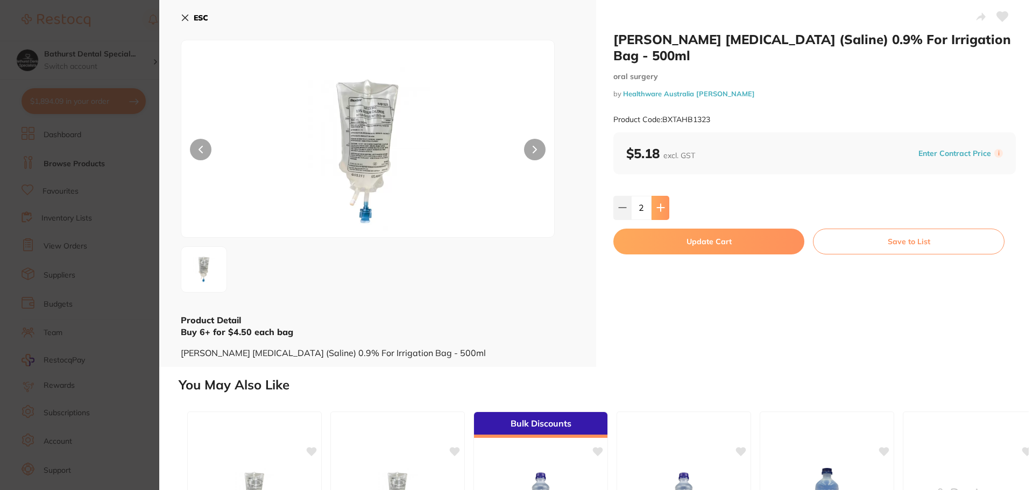
click at [662, 208] on icon at bounding box center [660, 207] width 7 height 7
click at [662, 212] on icon at bounding box center [660, 207] width 9 height 9
type input "6"
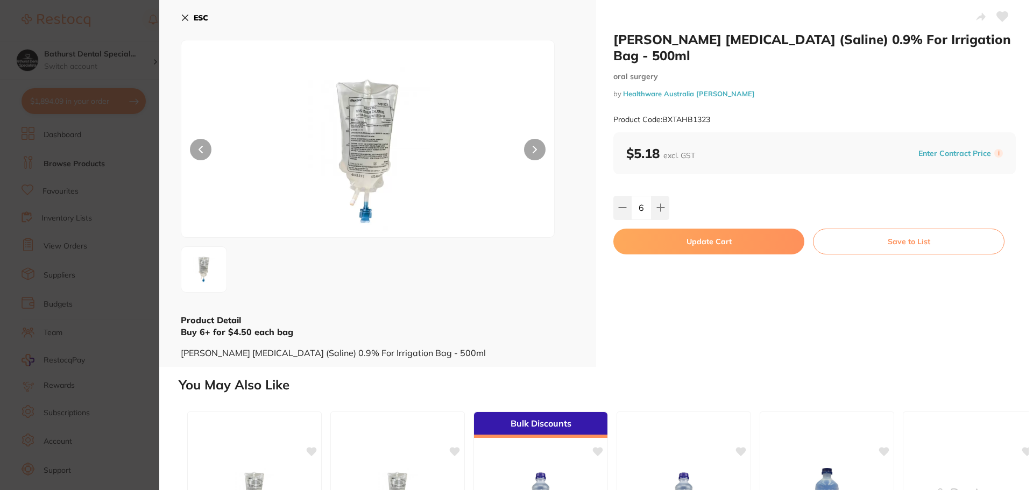
click at [674, 245] on button "Update Cart" at bounding box center [708, 242] width 191 height 26
checkbox input "false"
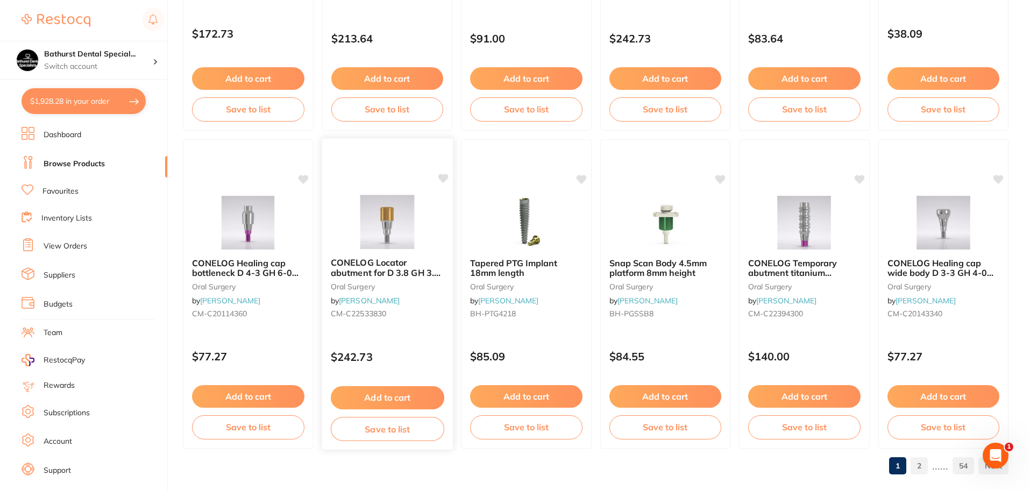
scroll to position [2570, 0]
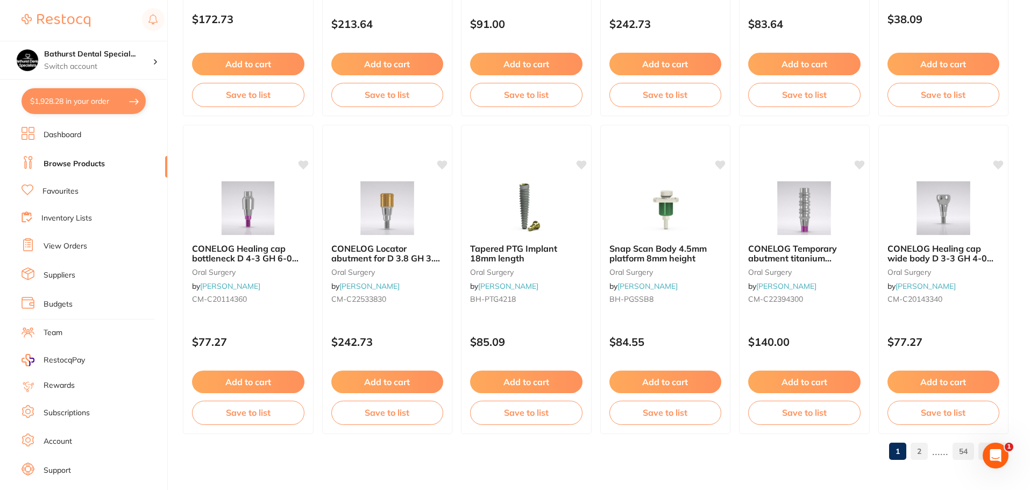
click at [919, 457] on link "2" at bounding box center [919, 452] width 17 height 22
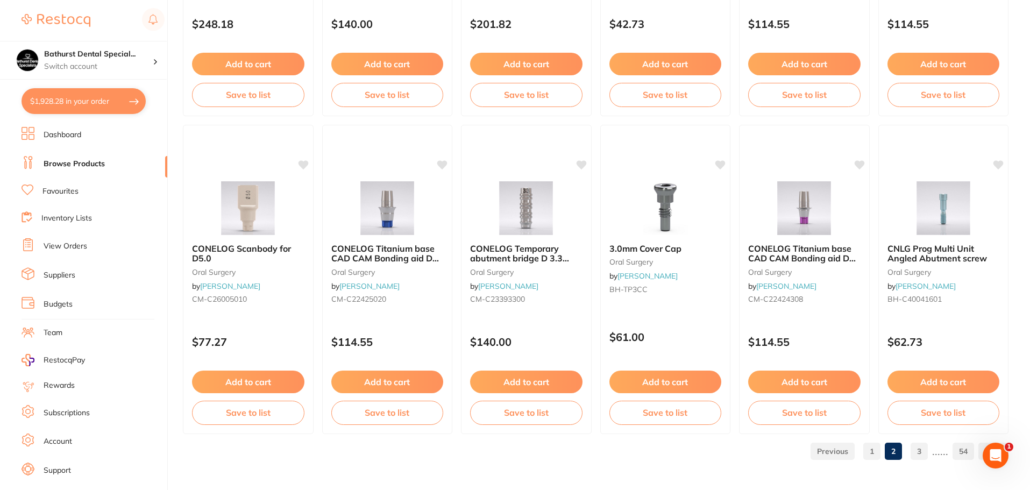
click at [914, 448] on link "3" at bounding box center [919, 452] width 17 height 22
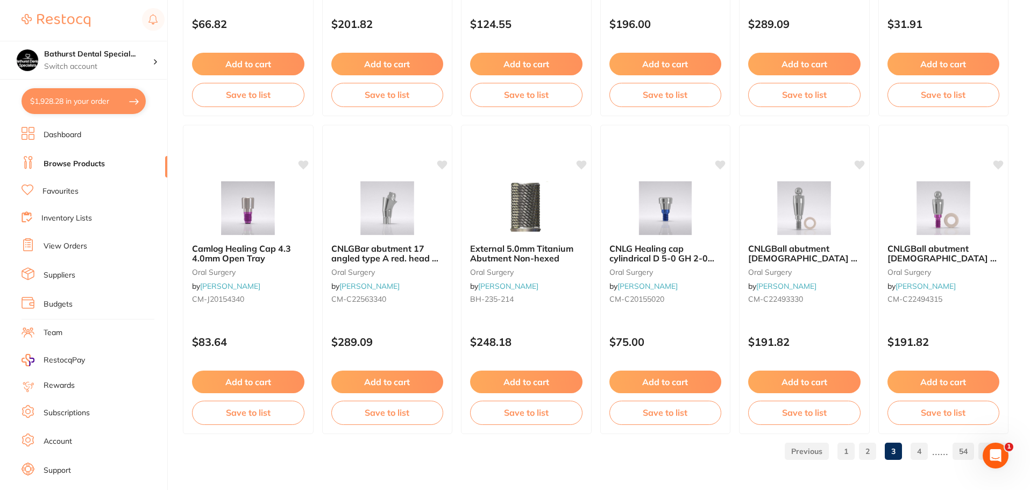
click at [921, 453] on link "4" at bounding box center [919, 452] width 17 height 22
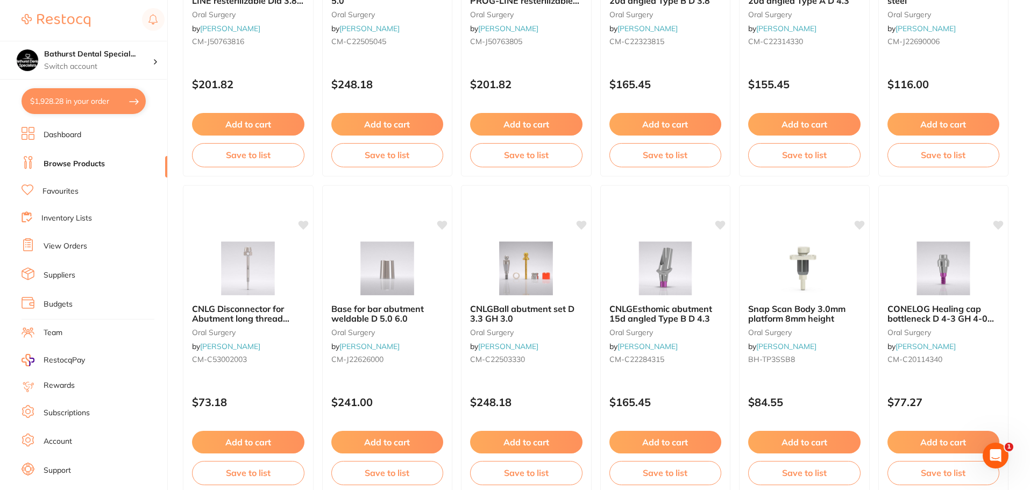
scroll to position [915, 0]
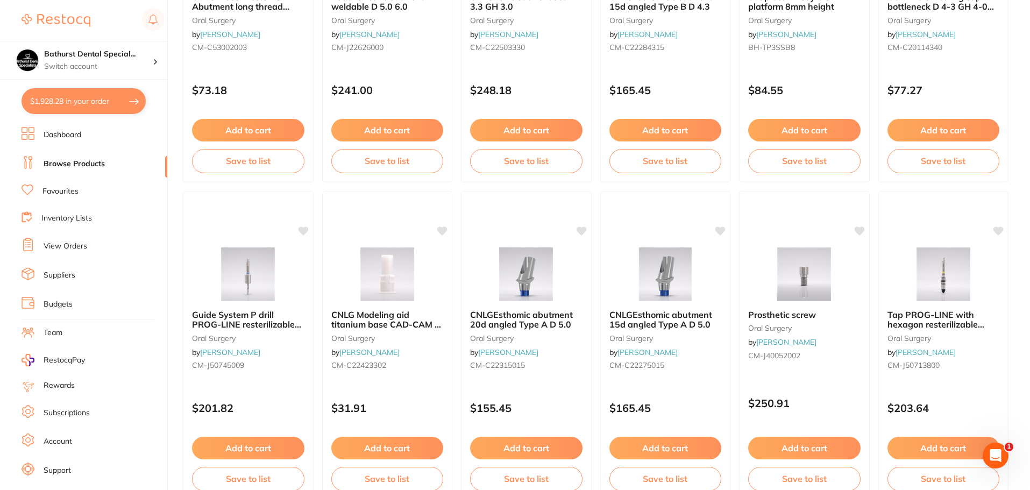
scroll to position [842, 0]
click at [129, 104] on button "$1,928.28 in your order" at bounding box center [84, 101] width 124 height 26
checkbox input "true"
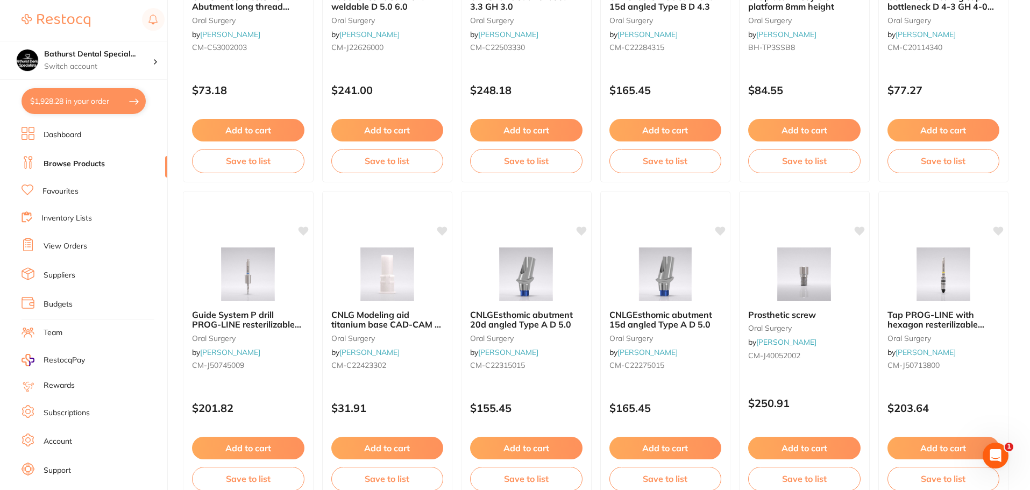
checkbox input "true"
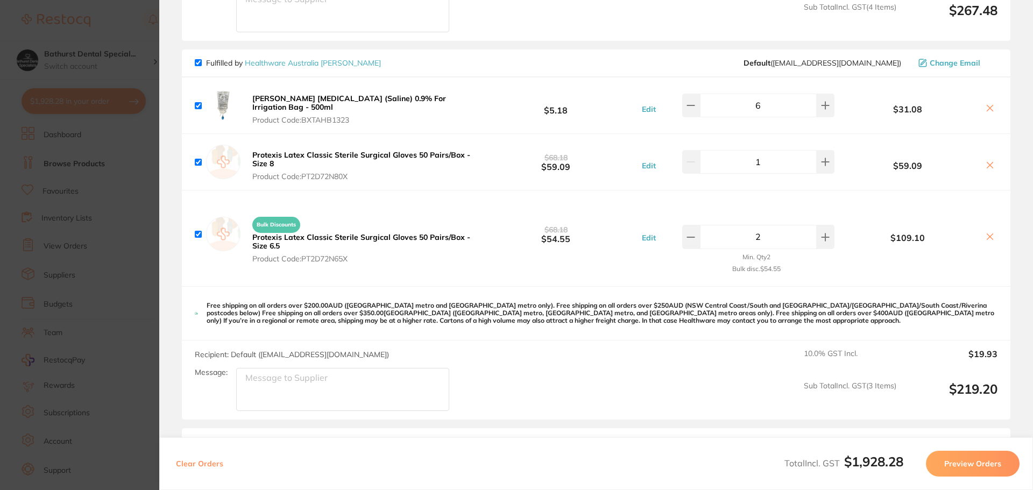
scroll to position [681, 0]
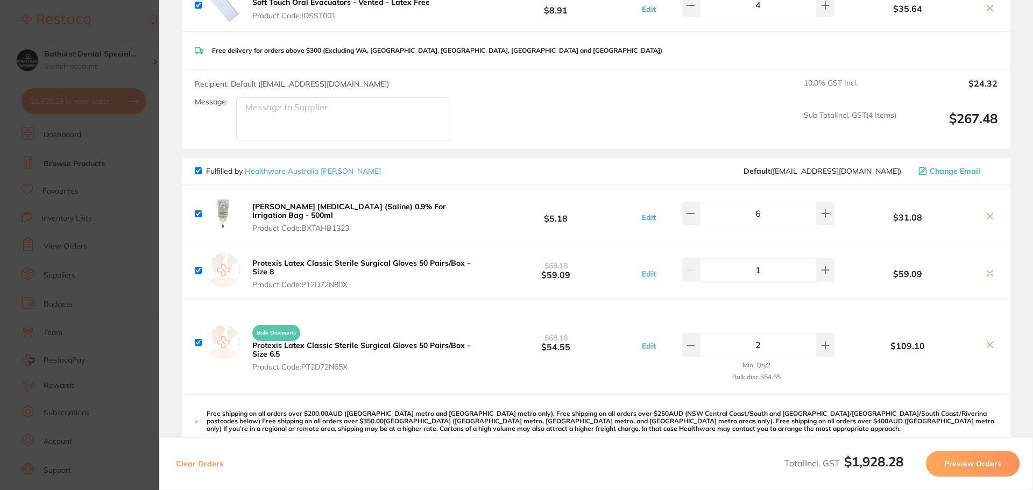
click at [664, 393] on div "Bulk Discounts Protexis Latex Classic Sterile Surgical Gloves 50 Pairs/Box - Si…" at bounding box center [596, 346] width 828 height 95
